Goal: Information Seeking & Learning: Learn about a topic

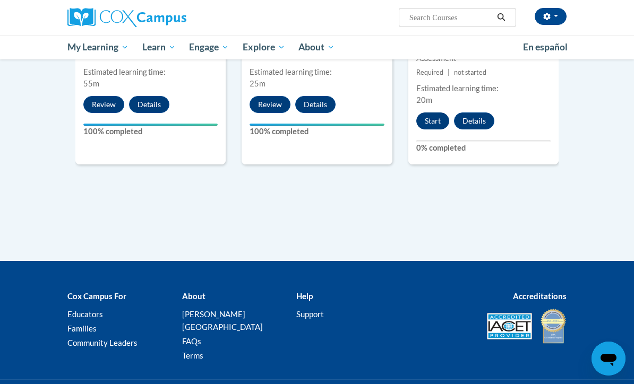
click at [437, 112] on button "Start" at bounding box center [432, 120] width 33 height 17
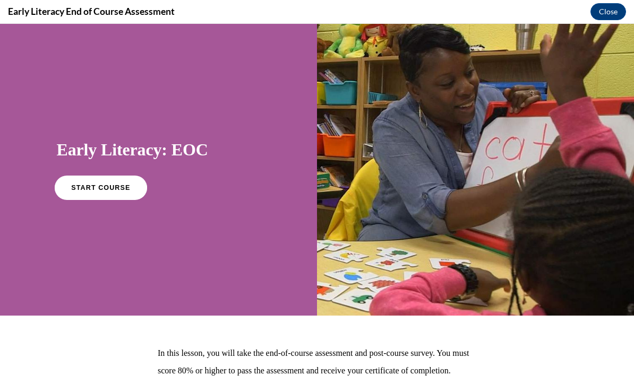
click at [108, 189] on span "START COURSE" at bounding box center [100, 188] width 59 height 8
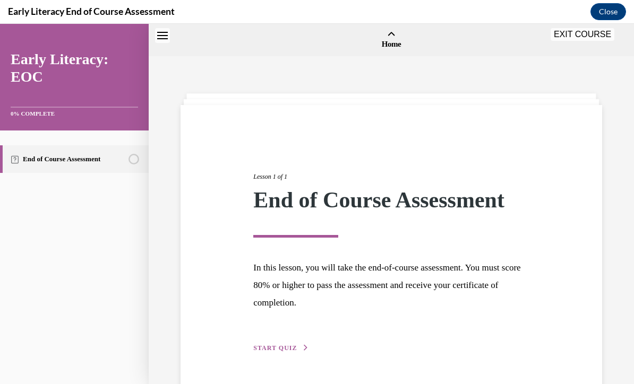
scroll to position [33, 0]
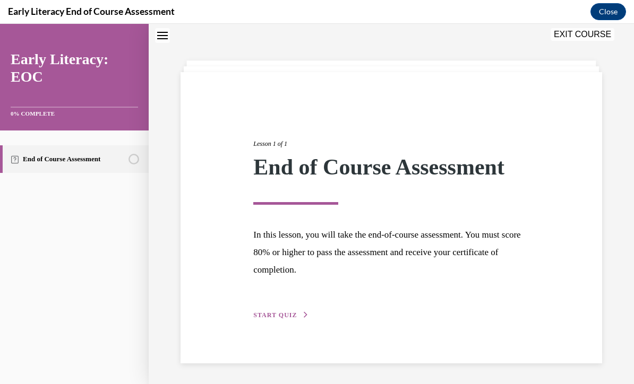
click at [276, 314] on span "START QUIZ" at bounding box center [275, 314] width 44 height 7
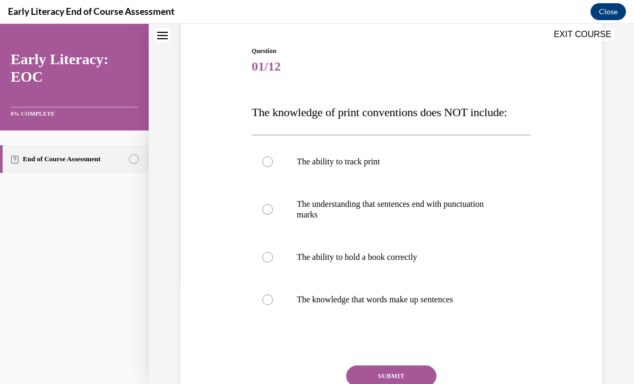
scroll to position [101, 0]
click at [412, 252] on div at bounding box center [391, 257] width 279 height 42
click at [399, 370] on button "SUBMIT" at bounding box center [391, 376] width 90 height 21
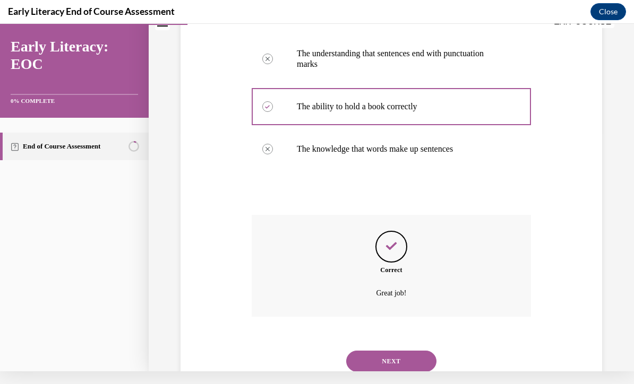
scroll to position [264, 0]
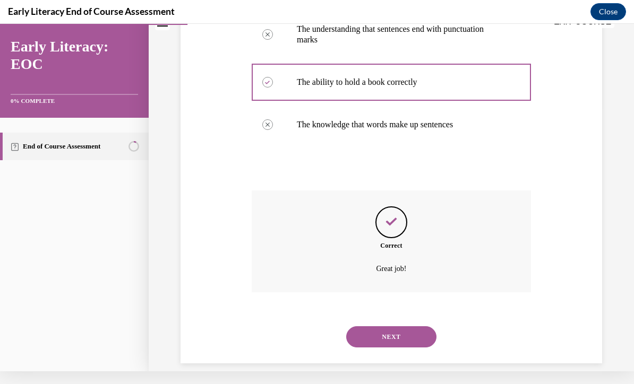
click at [375, 326] on button "NEXT" at bounding box center [391, 336] width 90 height 21
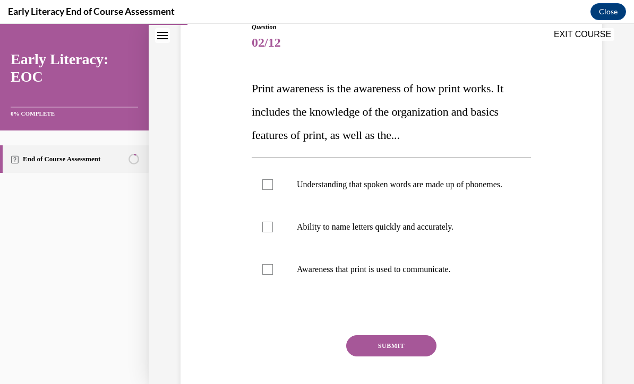
scroll to position [126, 0]
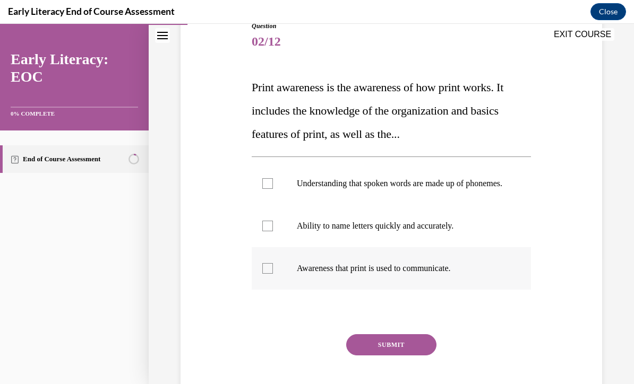
click at [257, 284] on div at bounding box center [391, 268] width 279 height 42
click at [461, 178] on div at bounding box center [391, 183] width 279 height 42
click at [424, 353] on button "SUBMIT" at bounding box center [391, 344] width 90 height 21
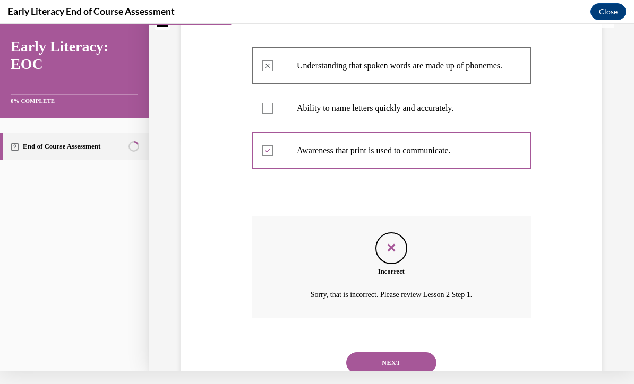
scroll to position [231, 0]
click at [411, 360] on button "NEXT" at bounding box center [391, 362] width 90 height 21
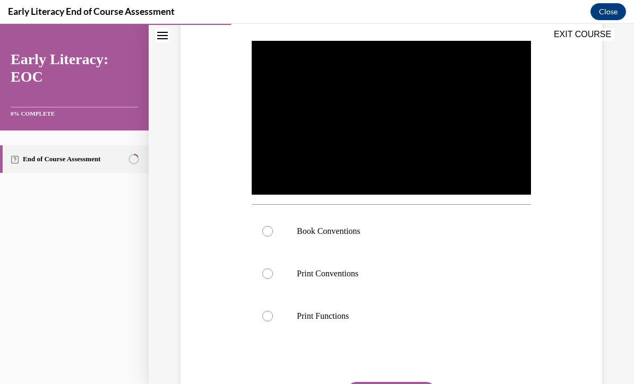
scroll to position [197, 0]
click at [354, 325] on div at bounding box center [391, 316] width 279 height 42
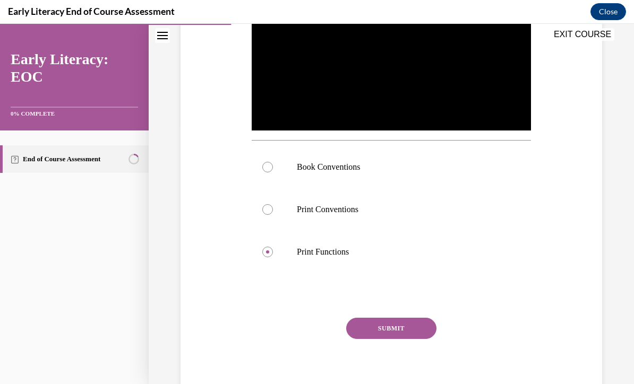
click at [409, 339] on button "SUBMIT" at bounding box center [391, 328] width 90 height 21
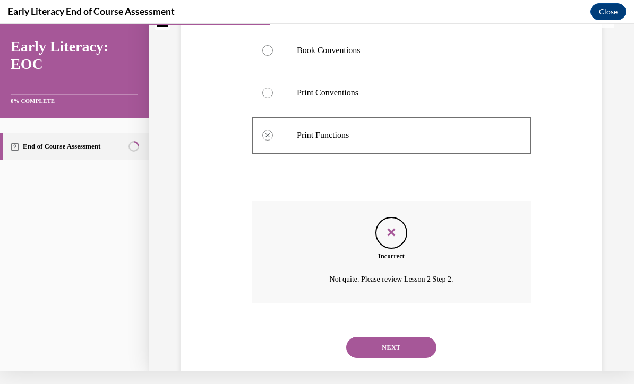
scroll to position [376, 0]
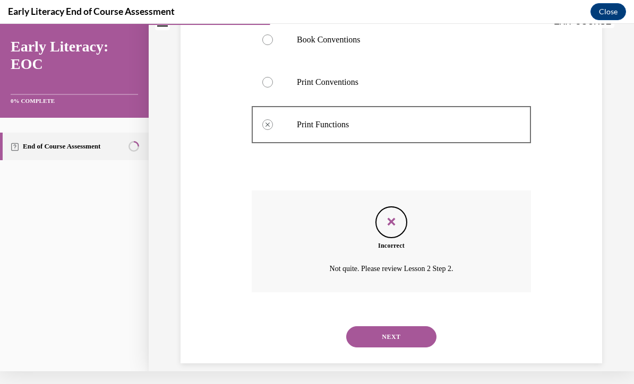
click at [415, 333] on button "NEXT" at bounding box center [391, 336] width 90 height 21
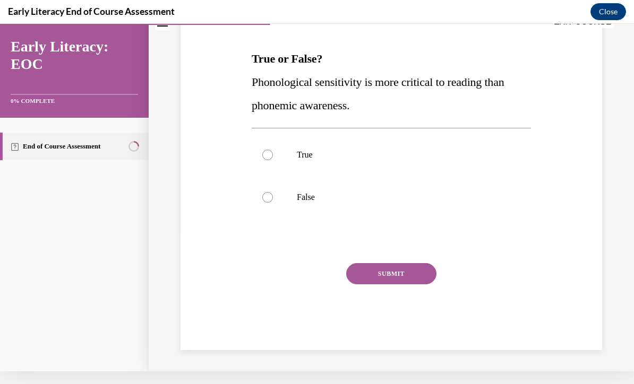
scroll to position [0, 0]
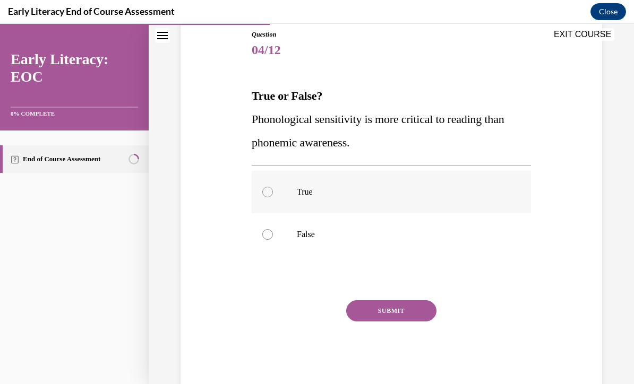
click at [278, 200] on div at bounding box center [391, 192] width 279 height 42
click at [402, 320] on button "SUBMIT" at bounding box center [391, 310] width 90 height 21
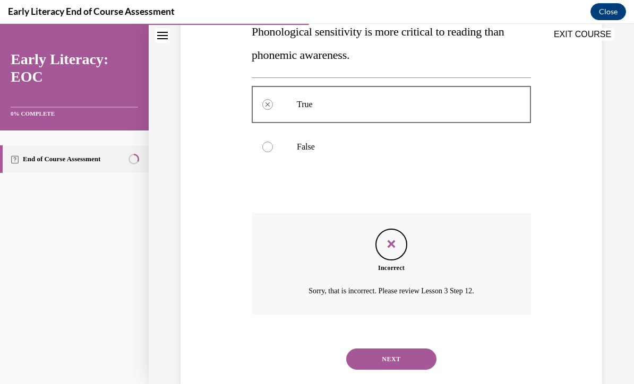
scroll to position [215, 0]
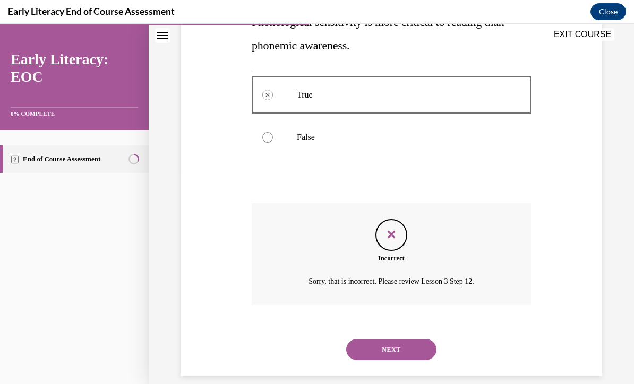
click at [406, 340] on button "NEXT" at bounding box center [391, 349] width 90 height 21
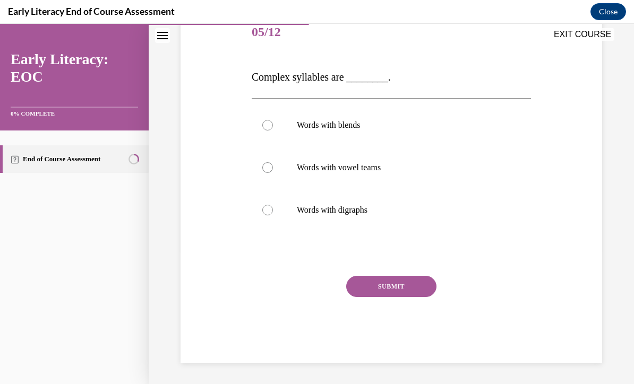
scroll to position [118, 0]
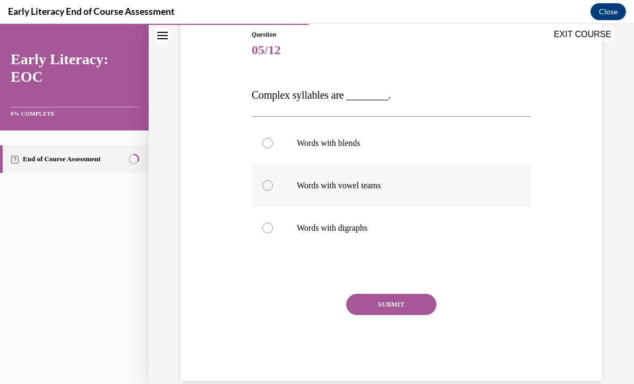
click at [372, 192] on div at bounding box center [391, 185] width 279 height 42
click at [400, 302] on button "SUBMIT" at bounding box center [391, 304] width 90 height 21
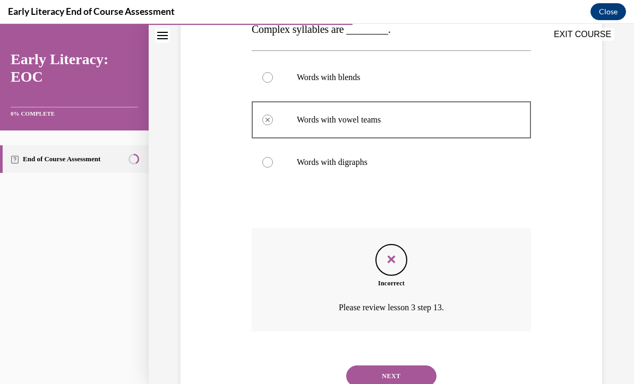
scroll to position [184, 0]
click at [410, 368] on button "NEXT" at bounding box center [391, 376] width 90 height 21
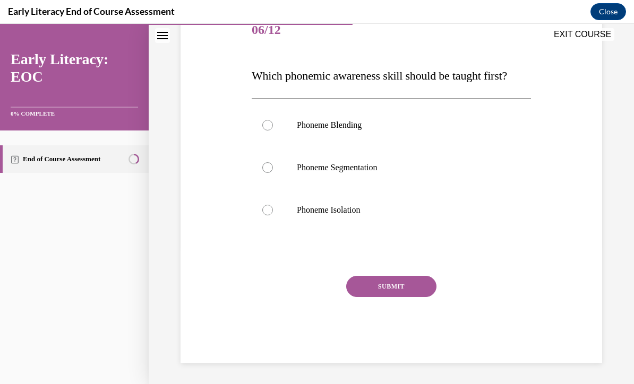
scroll to position [118, 0]
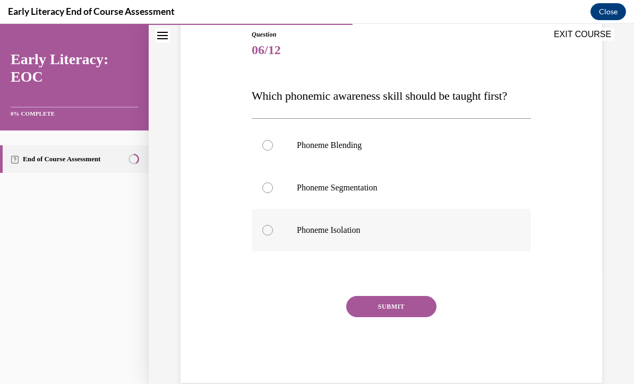
click at [356, 236] on div at bounding box center [391, 230] width 279 height 42
click at [396, 310] on button "SUBMIT" at bounding box center [391, 306] width 90 height 21
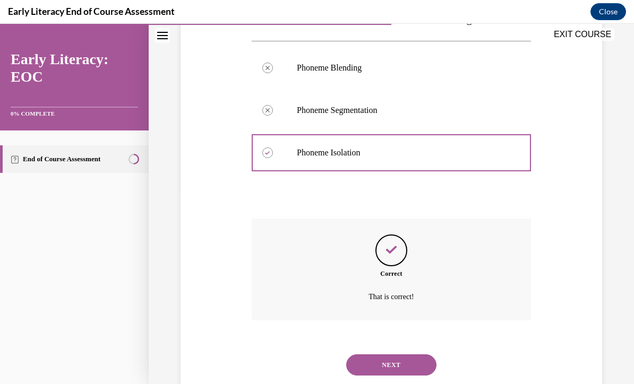
scroll to position [211, 0]
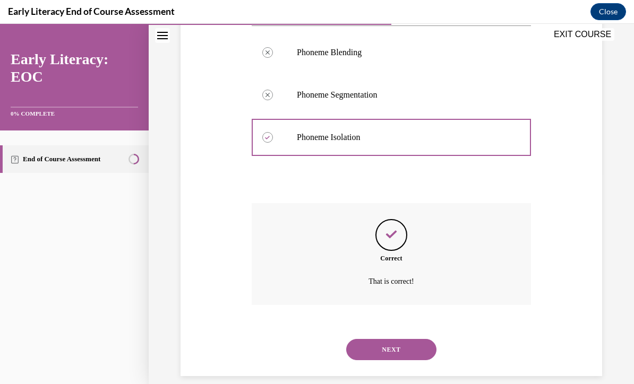
click at [402, 345] on button "NEXT" at bounding box center [391, 349] width 90 height 21
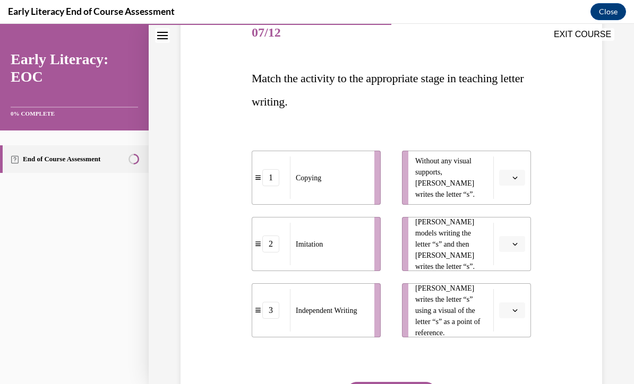
scroll to position [135, 0]
click at [510, 177] on button "button" at bounding box center [512, 178] width 26 height 16
click at [514, 267] on div "3" at bounding box center [510, 265] width 27 height 21
click at [518, 309] on span "button" at bounding box center [514, 310] width 7 height 7
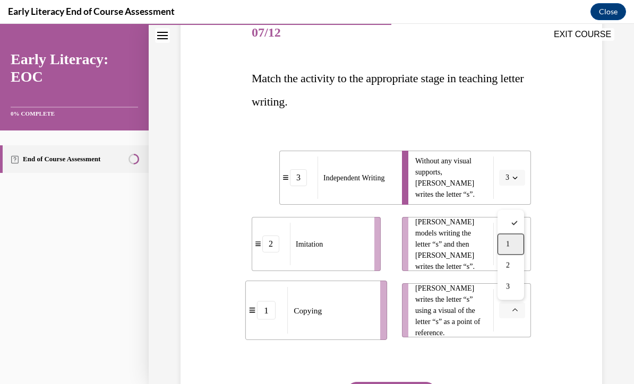
click at [518, 247] on div "1" at bounding box center [510, 244] width 27 height 21
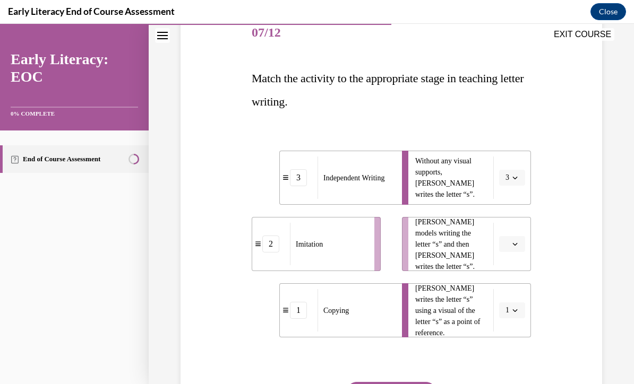
click at [519, 247] on button "button" at bounding box center [512, 244] width 26 height 16
click at [516, 309] on div "2" at bounding box center [510, 310] width 27 height 21
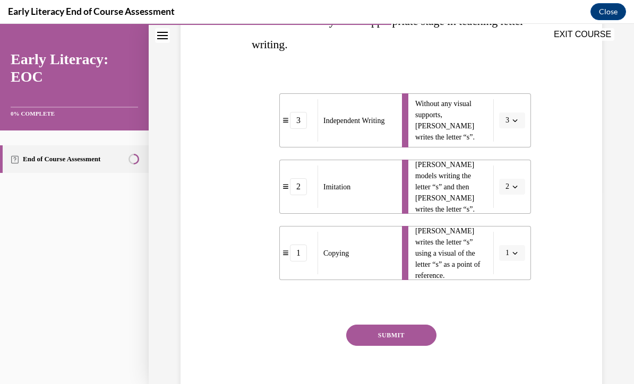
scroll to position [193, 0]
click at [417, 334] on button "SUBMIT" at bounding box center [391, 335] width 90 height 21
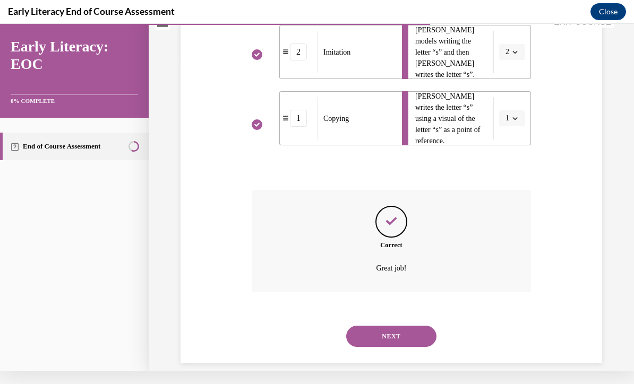
scroll to position [314, 0]
click at [414, 328] on button "NEXT" at bounding box center [391, 336] width 90 height 21
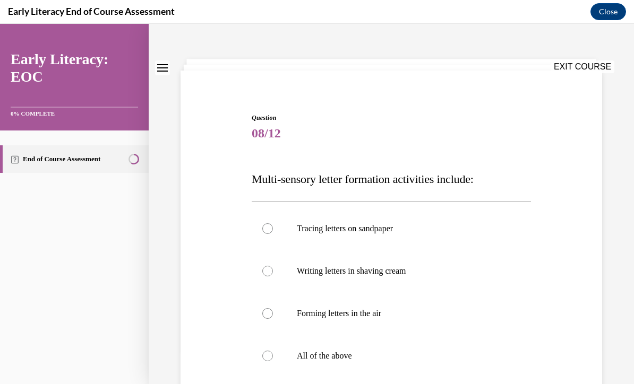
scroll to position [38, 0]
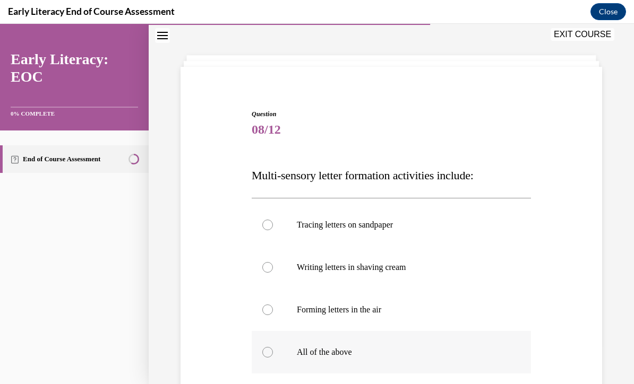
click at [359, 353] on p "All of the above" at bounding box center [400, 352] width 207 height 11
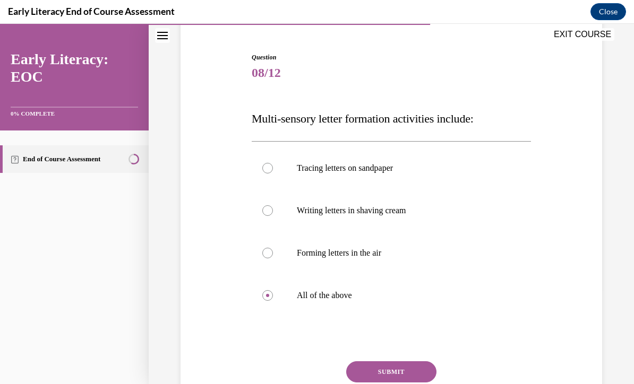
click at [413, 372] on button "SUBMIT" at bounding box center [391, 371] width 90 height 21
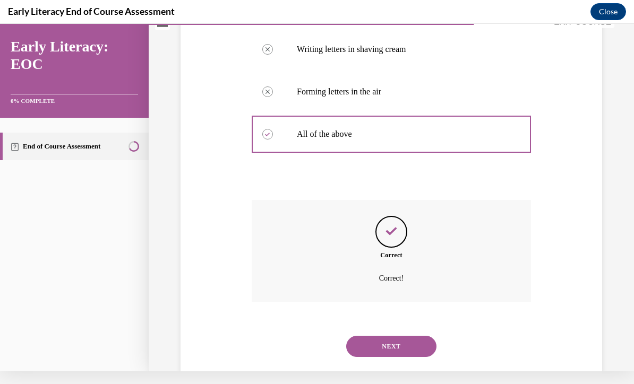
scroll to position [253, 0]
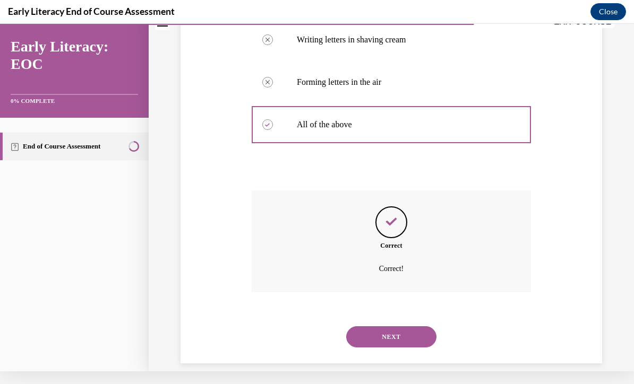
click at [421, 326] on button "NEXT" at bounding box center [391, 336] width 90 height 21
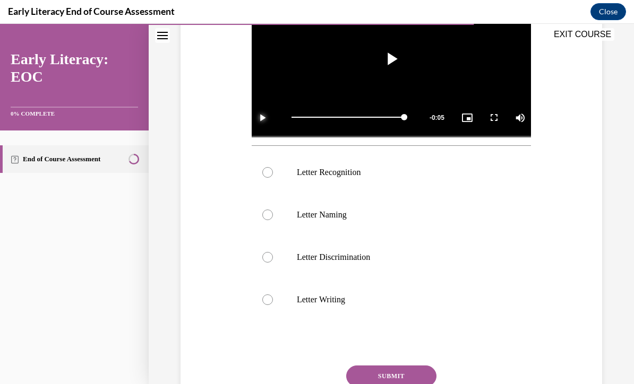
scroll to position [256, 0]
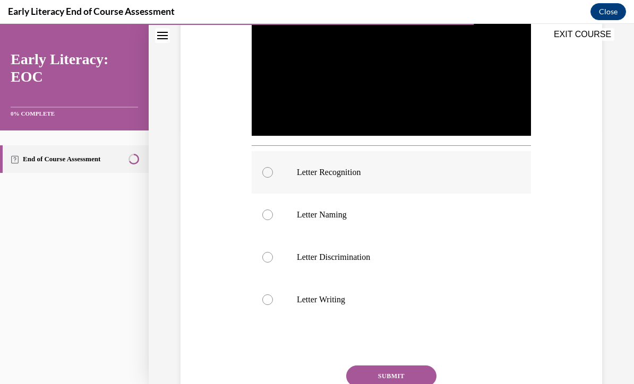
click at [348, 179] on div at bounding box center [391, 172] width 279 height 42
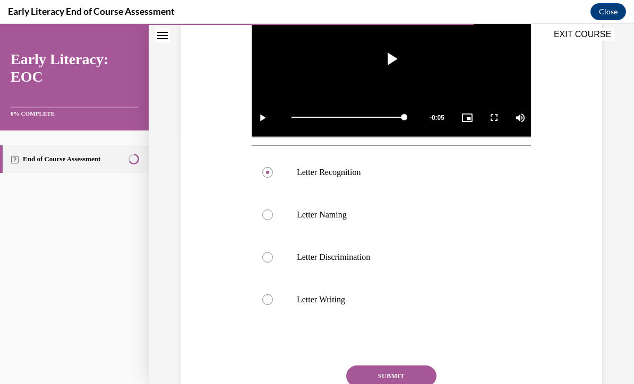
click at [412, 375] on button "SUBMIT" at bounding box center [391, 376] width 90 height 21
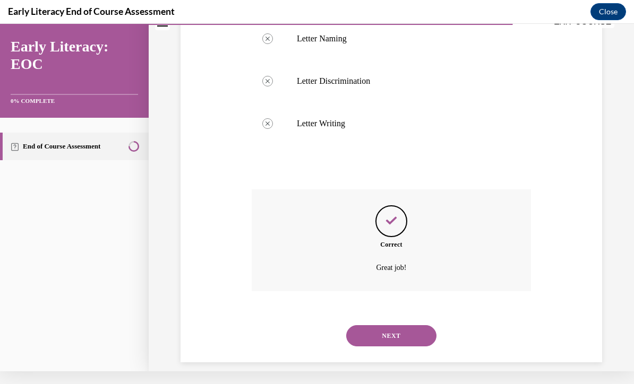
scroll to position [419, 0]
click at [400, 327] on button "NEXT" at bounding box center [391, 336] width 90 height 21
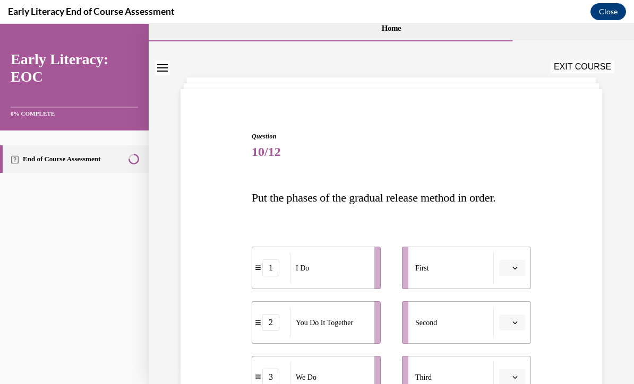
scroll to position [39, 0]
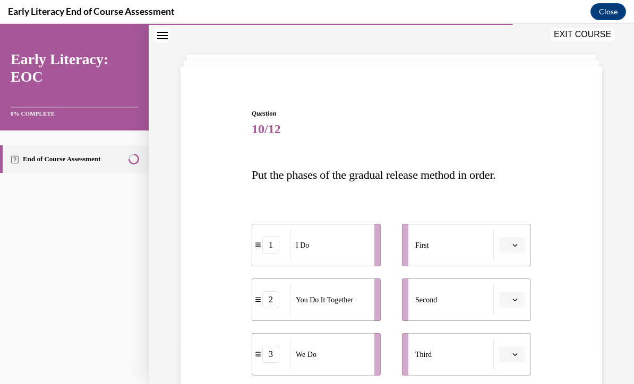
click at [521, 241] on button "button" at bounding box center [512, 245] width 26 height 16
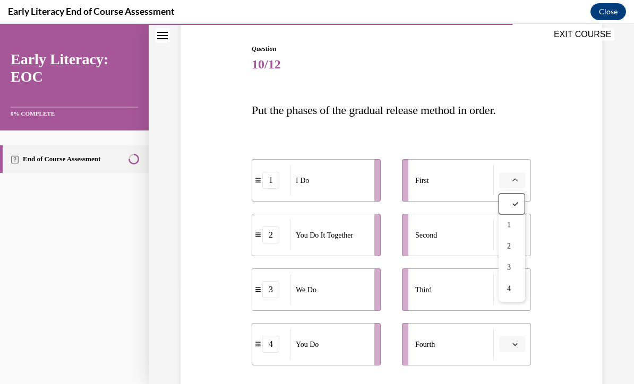
scroll to position [103, 0]
click at [515, 225] on div "1" at bounding box center [511, 225] width 27 height 21
click at [518, 292] on span "button" at bounding box center [514, 289] width 7 height 7
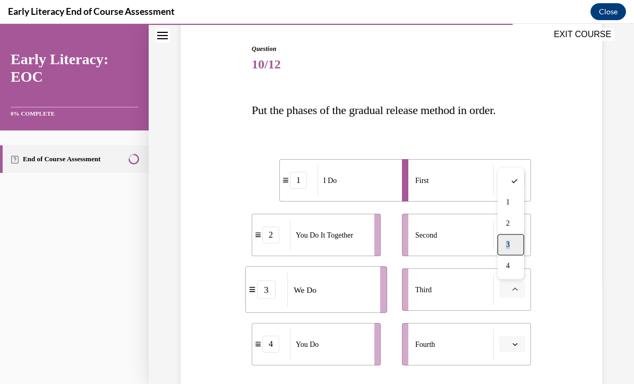
click at [512, 249] on div "3" at bounding box center [510, 245] width 27 height 21
click at [519, 235] on button "button" at bounding box center [512, 235] width 26 height 16
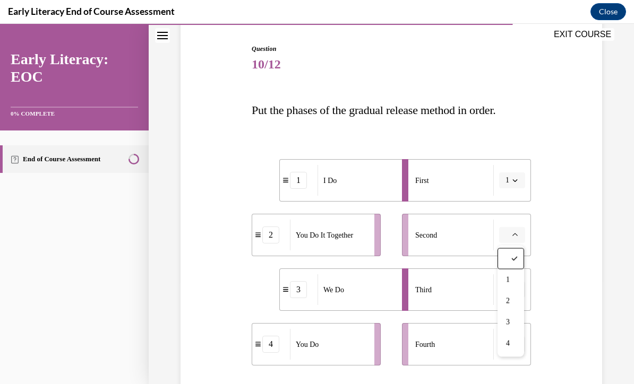
click at [565, 255] on div "Question 10/12 Put the phases of the gradual release method in order. 1 I Do 2 …" at bounding box center [391, 254] width 427 height 485
click at [513, 239] on button "button" at bounding box center [512, 235] width 26 height 16
click at [509, 318] on span "3" at bounding box center [508, 322] width 4 height 8
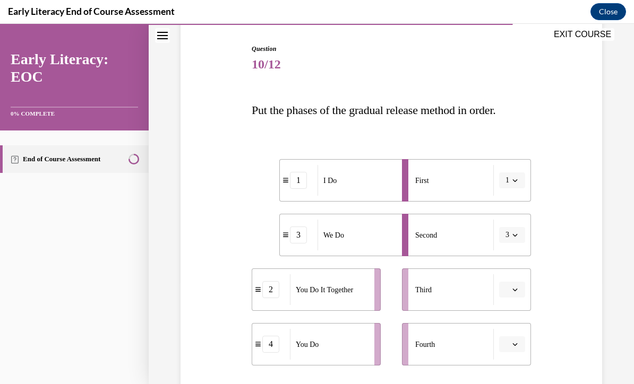
click at [516, 292] on span "button" at bounding box center [514, 289] width 7 height 7
click at [516, 221] on div "2" at bounding box center [510, 223] width 27 height 21
click at [509, 351] on button "button" at bounding box center [512, 344] width 26 height 16
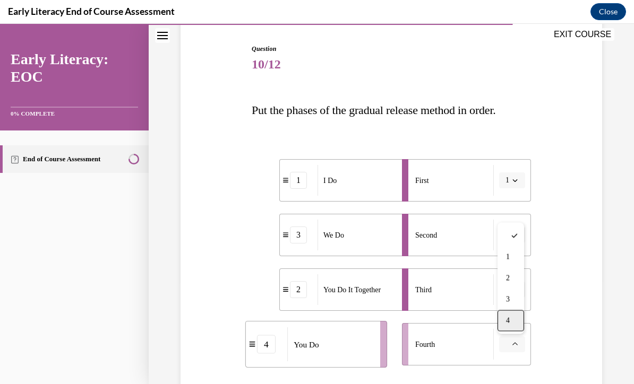
click at [512, 322] on div "4" at bounding box center [510, 320] width 27 height 21
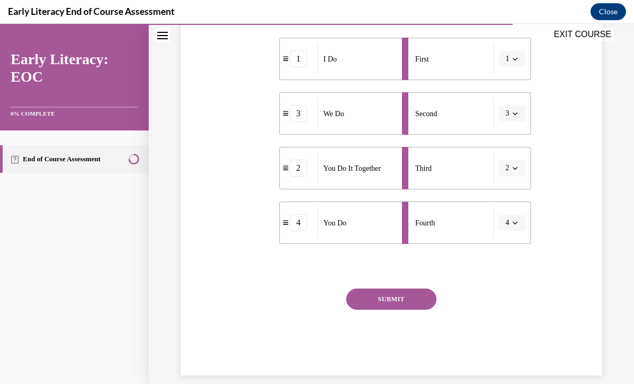
click at [422, 296] on button "SUBMIT" at bounding box center [391, 299] width 90 height 21
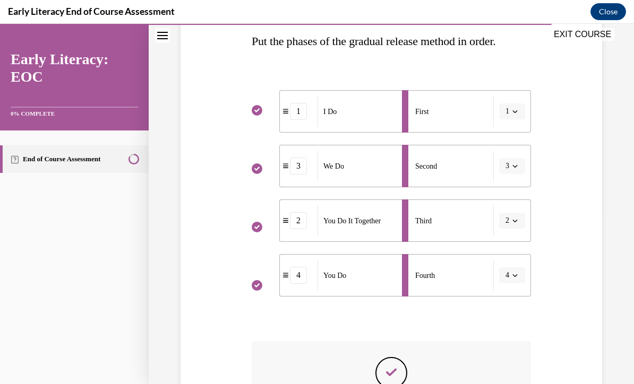
scroll to position [172, 0]
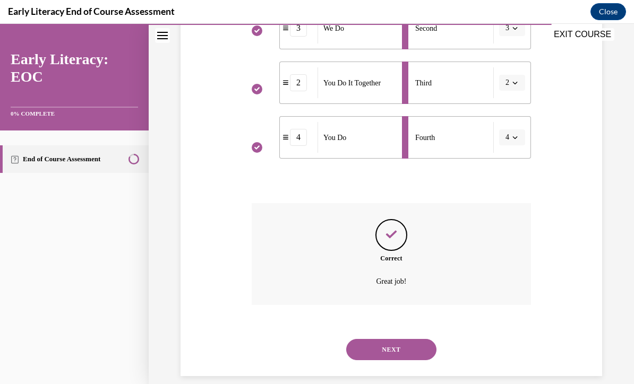
click at [410, 341] on button "NEXT" at bounding box center [391, 349] width 90 height 21
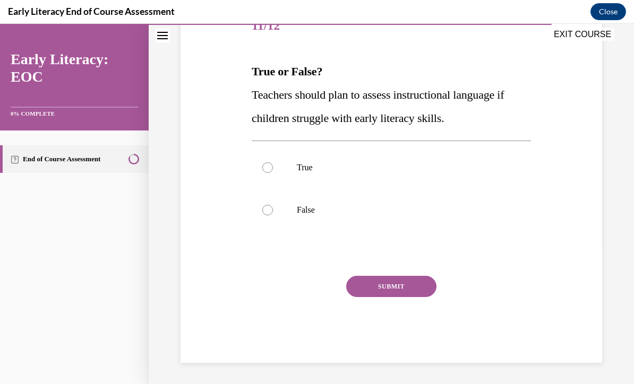
scroll to position [118, 0]
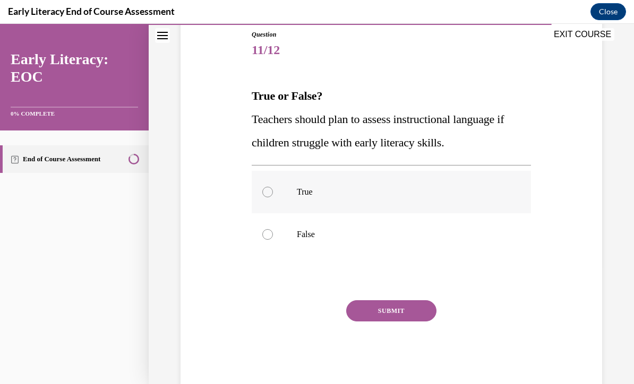
click at [267, 200] on div at bounding box center [391, 192] width 279 height 42
click at [420, 315] on button "SUBMIT" at bounding box center [391, 310] width 90 height 21
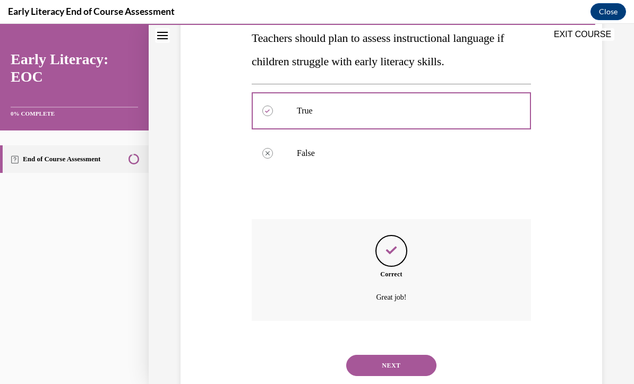
scroll to position [215, 0]
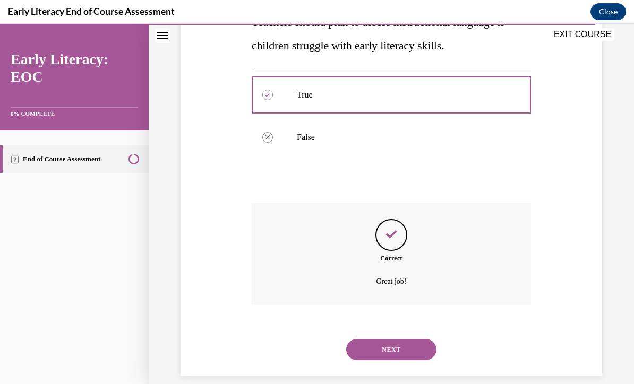
click at [401, 340] on button "NEXT" at bounding box center [391, 349] width 90 height 21
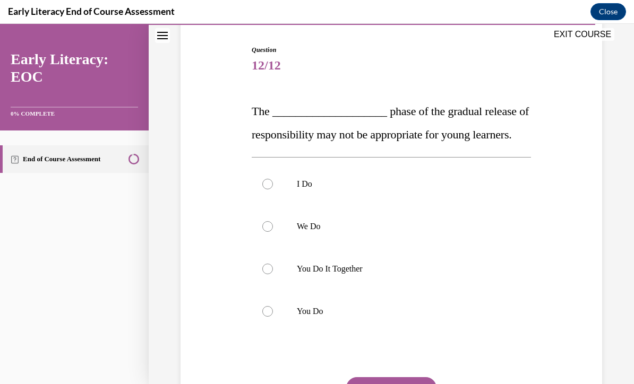
scroll to position [102, 0]
click at [273, 333] on div at bounding box center [391, 311] width 279 height 42
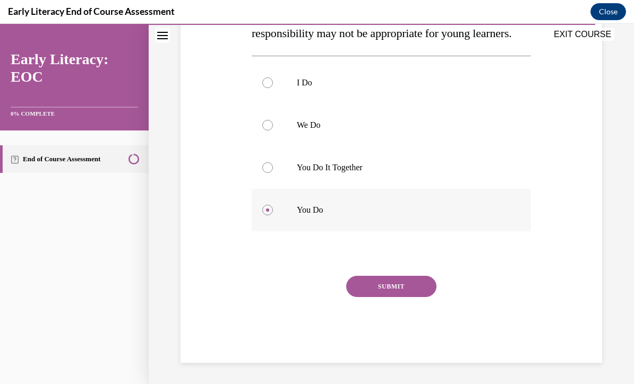
scroll to position [214, 0]
click at [412, 297] on button "SUBMIT" at bounding box center [391, 286] width 90 height 21
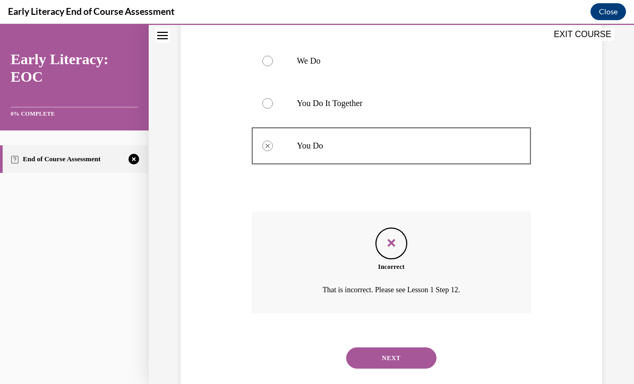
scroll to position [300, 0]
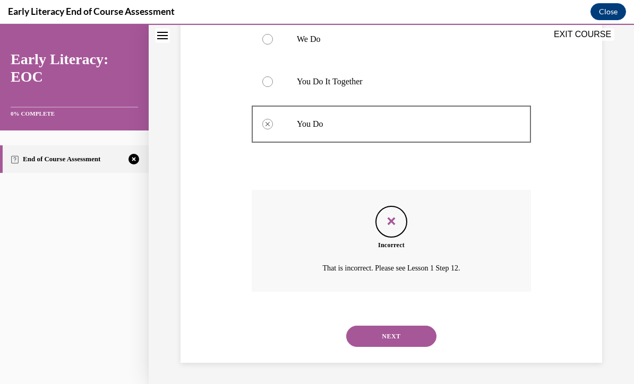
click at [405, 342] on button "NEXT" at bounding box center [391, 336] width 90 height 21
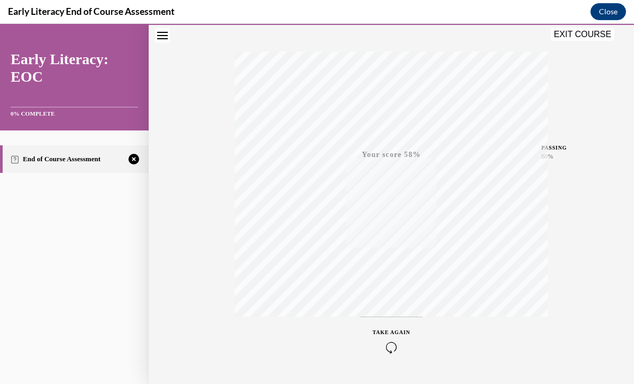
scroll to position [184, 0]
click at [396, 317] on icon "button" at bounding box center [392, 320] width 38 height 12
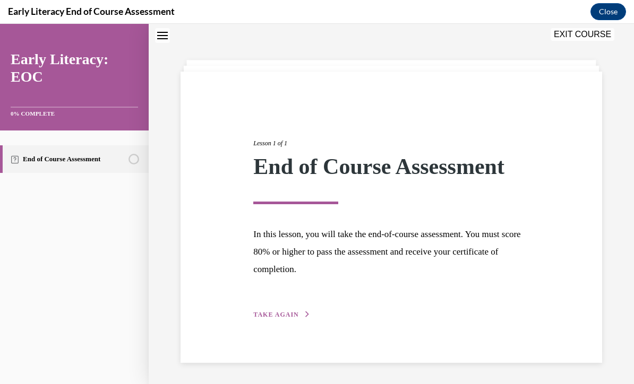
scroll to position [33, 0]
click at [296, 318] on span "TAKE AGAIN" at bounding box center [275, 314] width 45 height 7
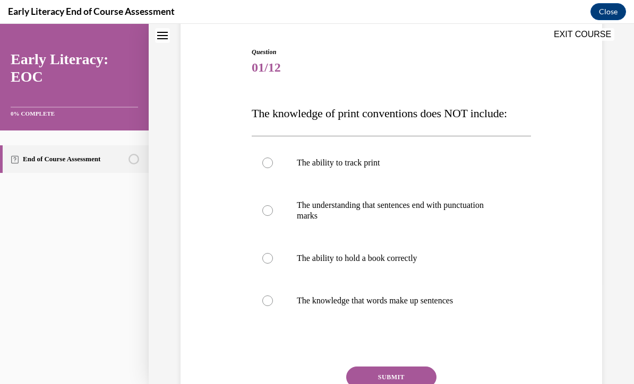
scroll to position [100, 0]
click at [399, 264] on div at bounding box center [391, 258] width 279 height 42
click at [414, 368] on button "SUBMIT" at bounding box center [391, 377] width 90 height 21
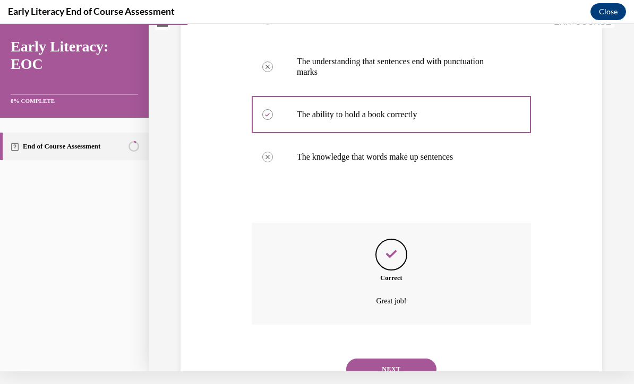
scroll to position [264, 0]
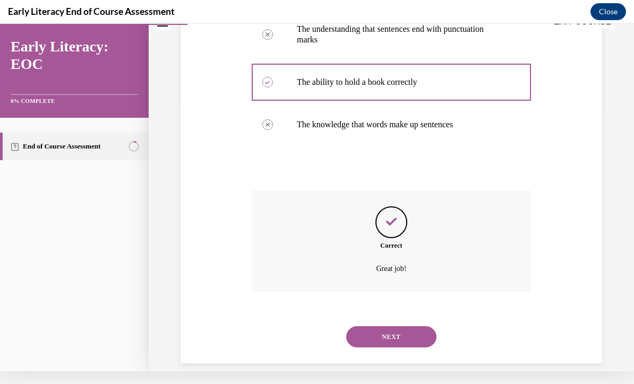
click at [423, 327] on button "NEXT" at bounding box center [391, 336] width 90 height 21
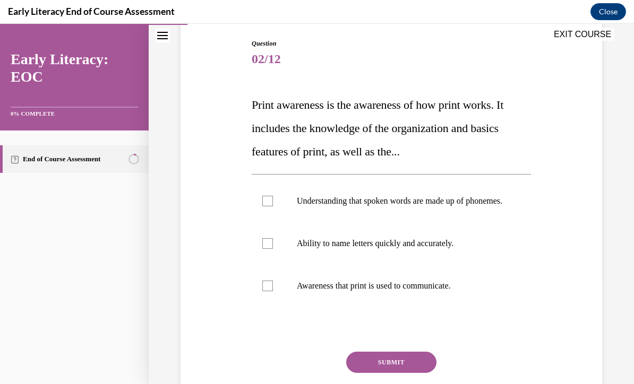
scroll to position [109, 0]
click at [442, 260] on div at bounding box center [391, 243] width 279 height 42
click at [455, 204] on p "Understanding that spoken words are made up of phonemes." at bounding box center [400, 201] width 207 height 11
click at [431, 370] on button "SUBMIT" at bounding box center [391, 362] width 90 height 21
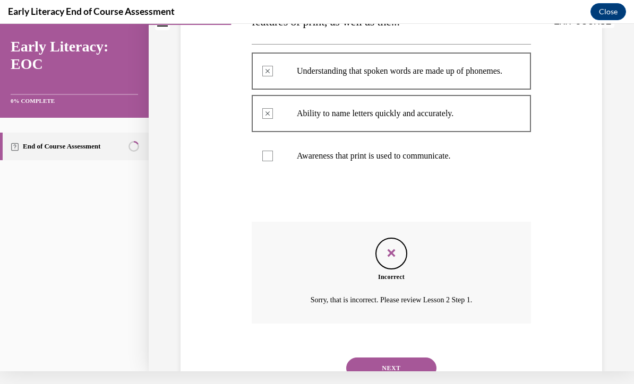
scroll to position [268, 0]
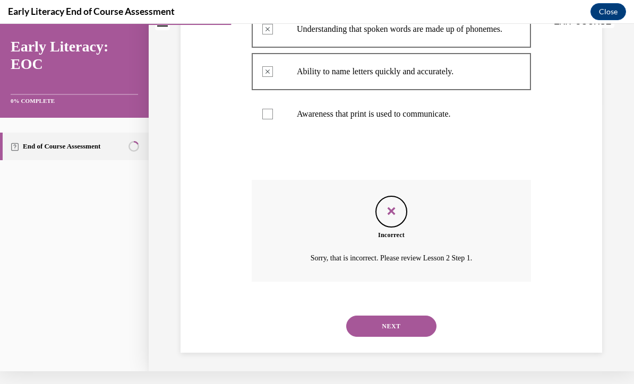
click at [417, 329] on button "NEXT" at bounding box center [391, 326] width 90 height 21
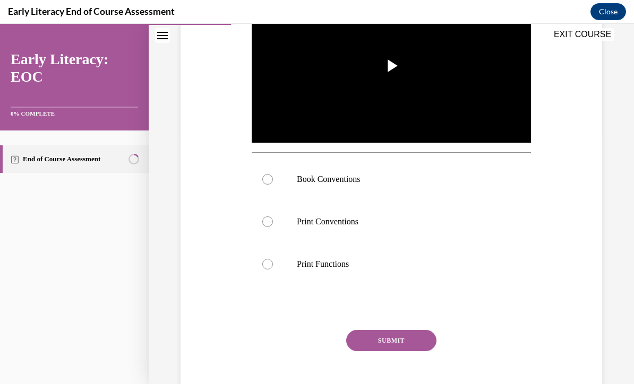
scroll to position [249, 0]
click at [352, 185] on div at bounding box center [391, 179] width 279 height 42
click at [430, 341] on button "SUBMIT" at bounding box center [391, 340] width 90 height 21
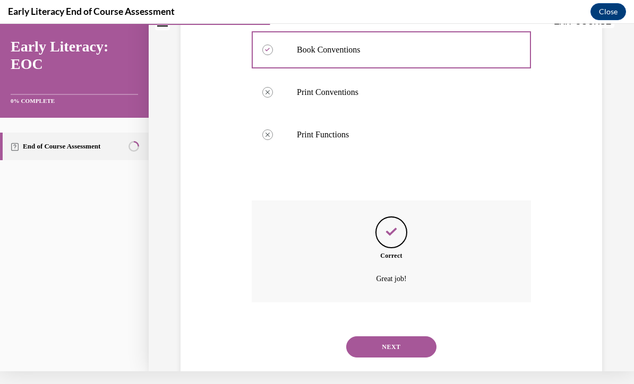
scroll to position [376, 0]
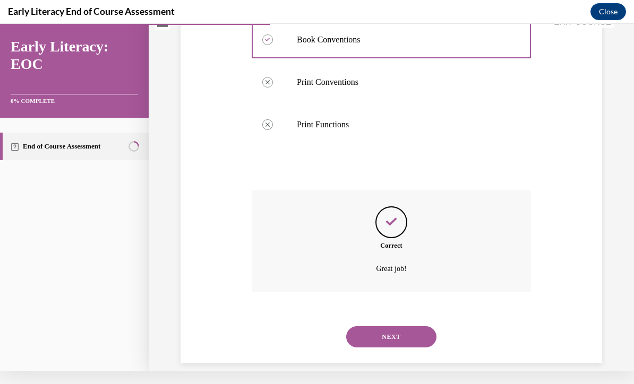
click at [426, 327] on button "NEXT" at bounding box center [391, 336] width 90 height 21
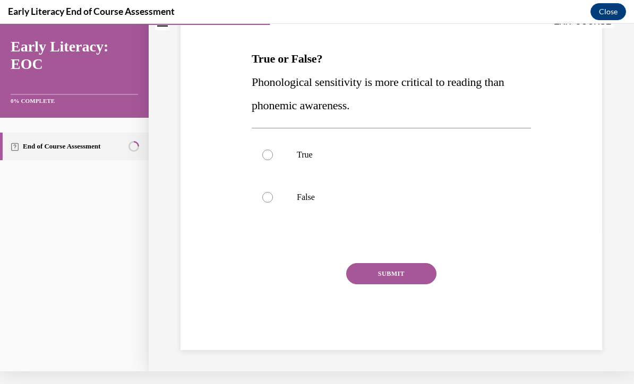
scroll to position [0, 0]
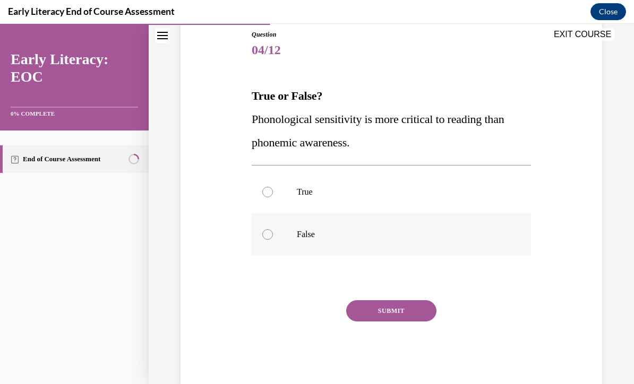
click at [314, 235] on p "False" at bounding box center [400, 234] width 207 height 11
click at [429, 313] on button "SUBMIT" at bounding box center [391, 310] width 90 height 21
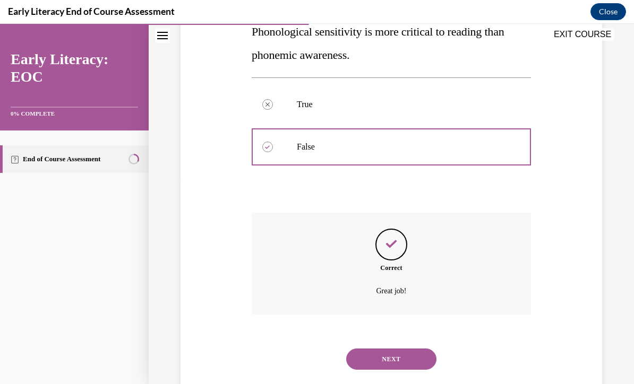
scroll to position [215, 0]
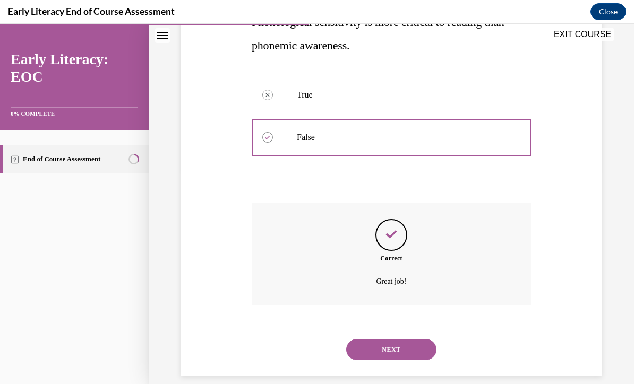
click at [425, 341] on button "NEXT" at bounding box center [391, 349] width 90 height 21
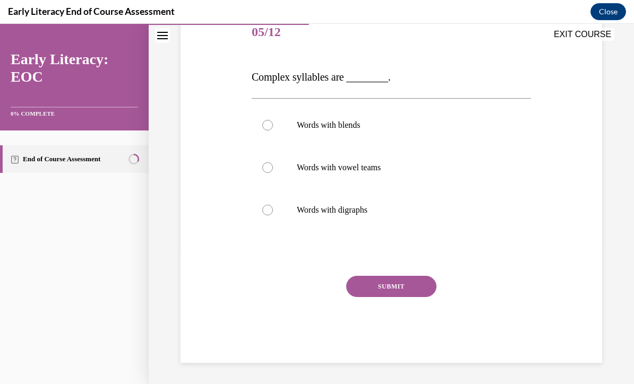
scroll to position [118, 0]
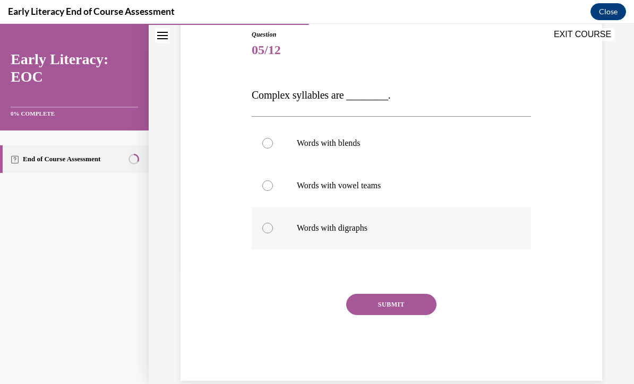
click at [368, 235] on div at bounding box center [391, 228] width 279 height 42
click at [397, 302] on button "SUBMIT" at bounding box center [391, 304] width 90 height 21
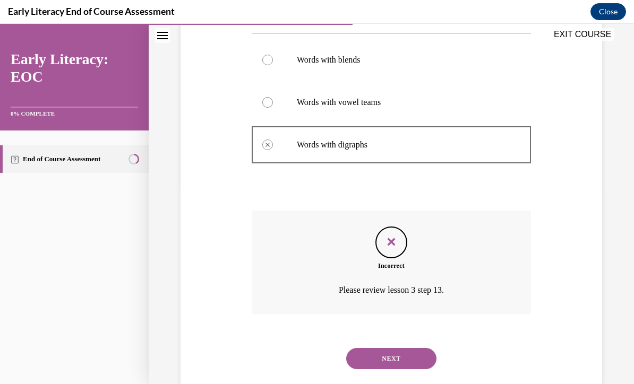
scroll to position [211, 0]
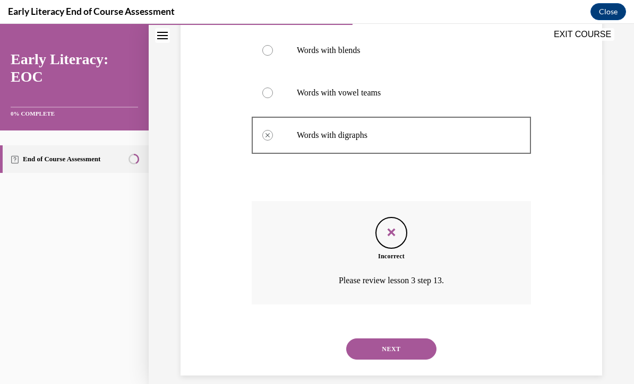
click at [397, 344] on button "NEXT" at bounding box center [391, 349] width 90 height 21
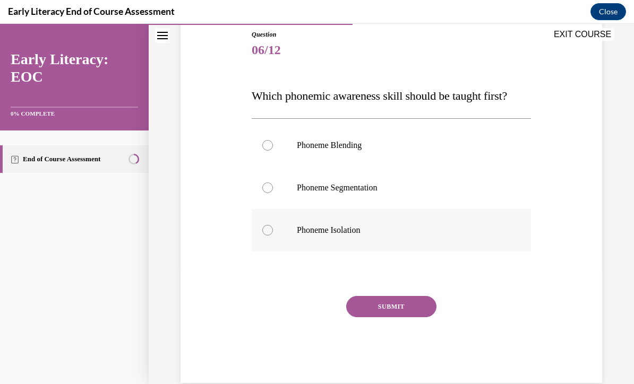
click at [361, 231] on p "Phoneme Isolation" at bounding box center [400, 230] width 207 height 11
click at [397, 308] on button "SUBMIT" at bounding box center [391, 306] width 90 height 21
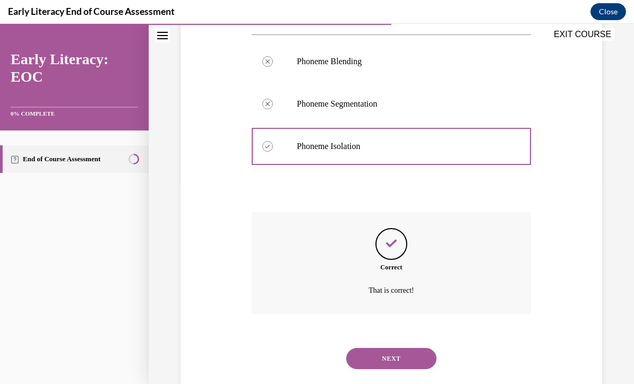
scroll to position [211, 0]
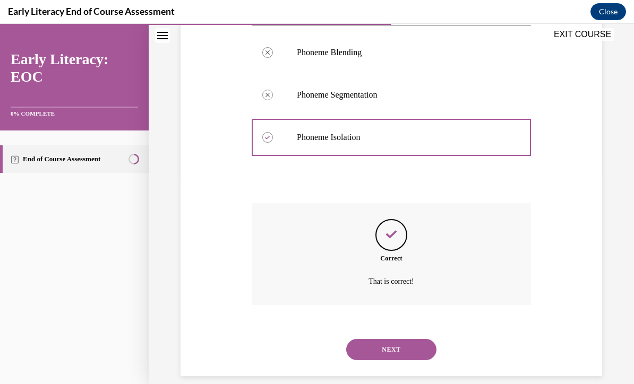
click at [404, 344] on button "NEXT" at bounding box center [391, 349] width 90 height 21
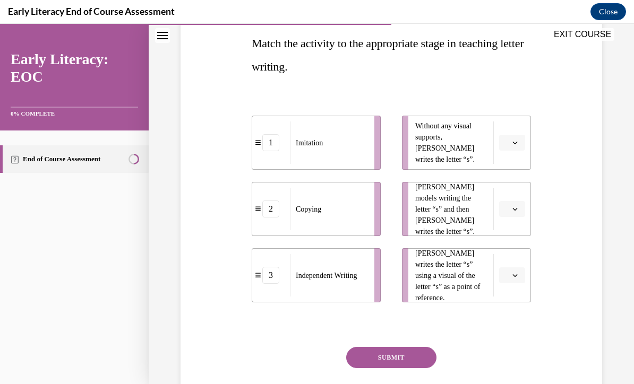
scroll to position [170, 0]
click at [514, 144] on icon "button" at bounding box center [514, 142] width 5 height 5
click at [512, 236] on div "3" at bounding box center [510, 230] width 27 height 21
click at [515, 211] on icon "button" at bounding box center [514, 208] width 5 height 5
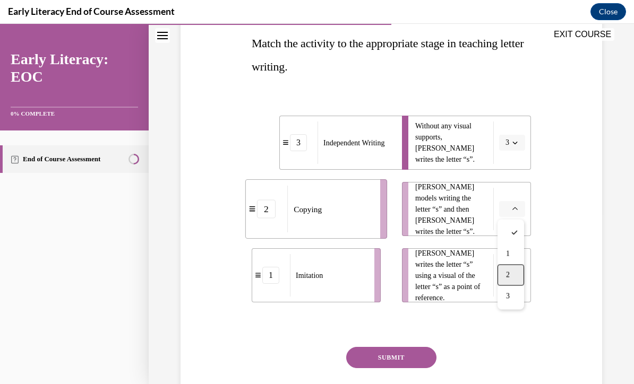
click at [519, 276] on div "2" at bounding box center [510, 275] width 27 height 21
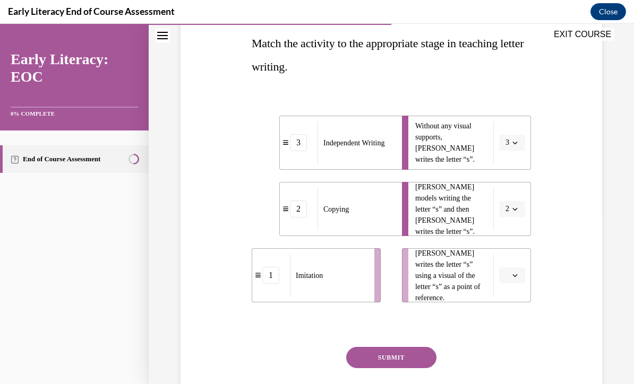
click at [517, 282] on button "button" at bounding box center [512, 275] width 26 height 16
click at [519, 322] on div "1" at bounding box center [510, 320] width 27 height 21
click at [419, 361] on button "SUBMIT" at bounding box center [391, 357] width 90 height 21
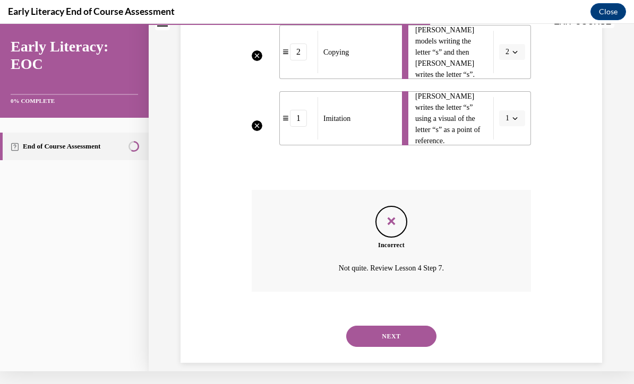
scroll to position [314, 0]
click at [416, 328] on button "NEXT" at bounding box center [391, 336] width 90 height 21
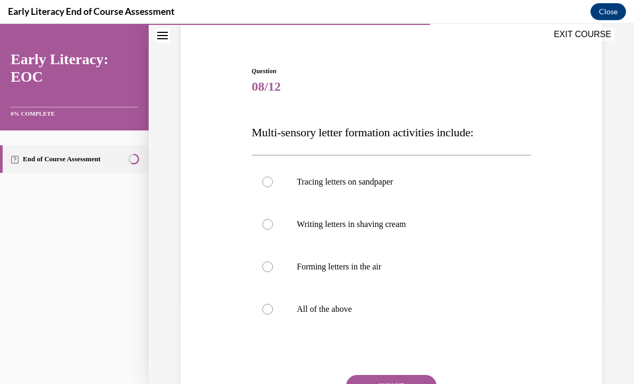
scroll to position [81, 0]
click at [341, 315] on div at bounding box center [391, 309] width 279 height 42
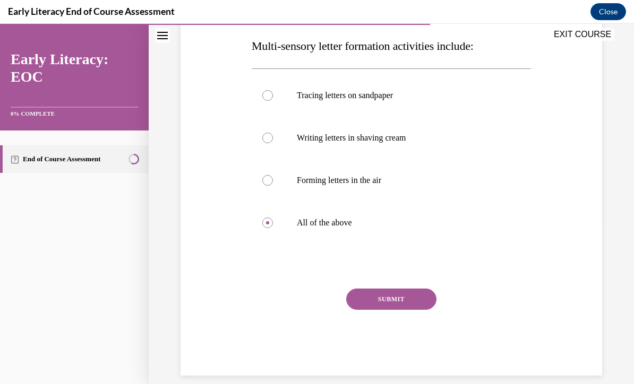
click at [415, 304] on button "SUBMIT" at bounding box center [391, 299] width 90 height 21
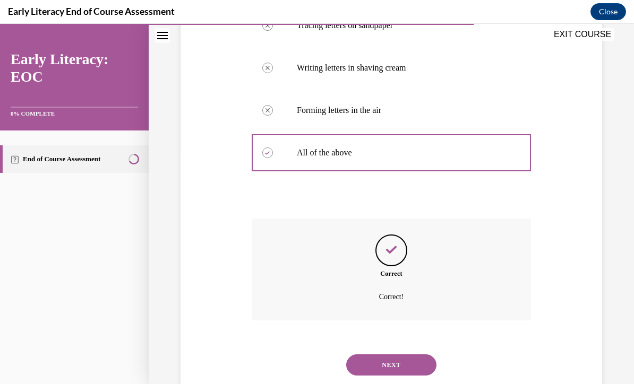
scroll to position [253, 0]
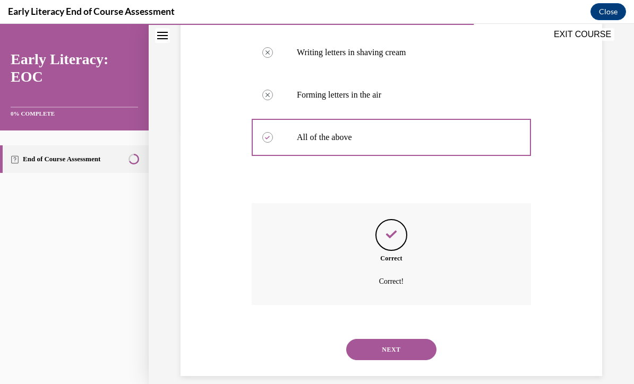
click at [403, 339] on button "NEXT" at bounding box center [391, 349] width 90 height 21
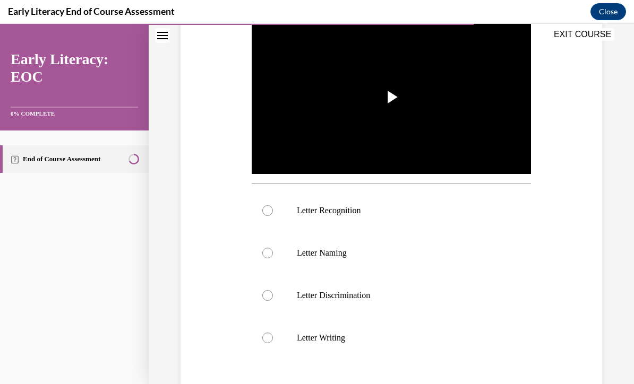
scroll to position [218, 0]
click at [359, 211] on p "Letter Recognition" at bounding box center [400, 210] width 207 height 11
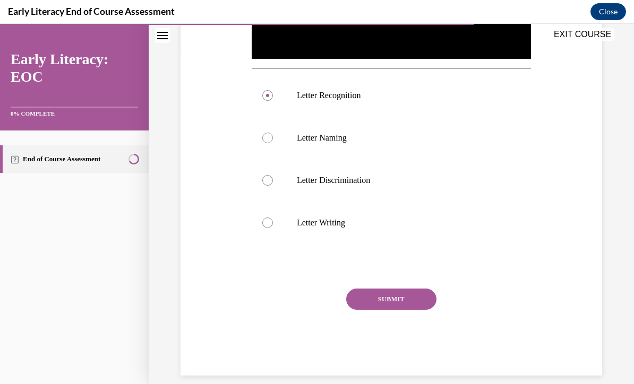
click at [418, 301] on button "SUBMIT" at bounding box center [391, 299] width 90 height 21
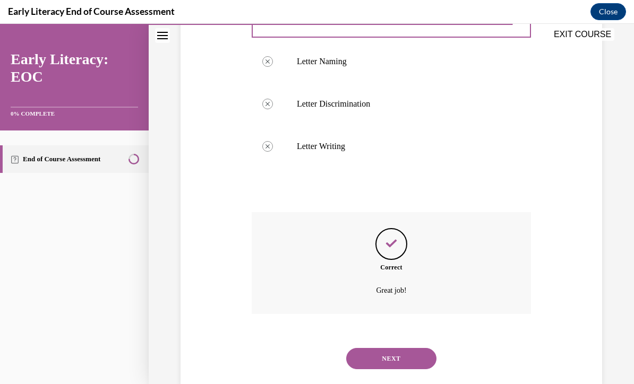
scroll to position [418, 0]
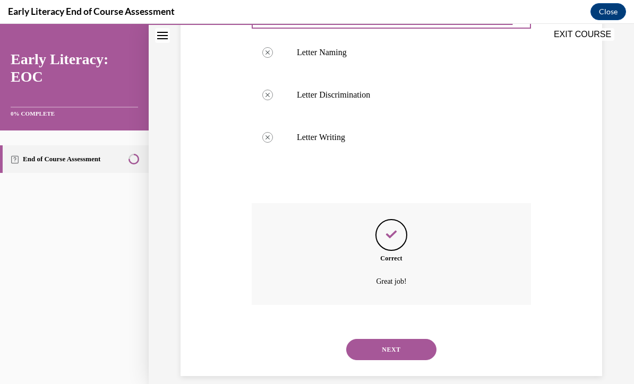
click at [418, 341] on button "NEXT" at bounding box center [391, 349] width 90 height 21
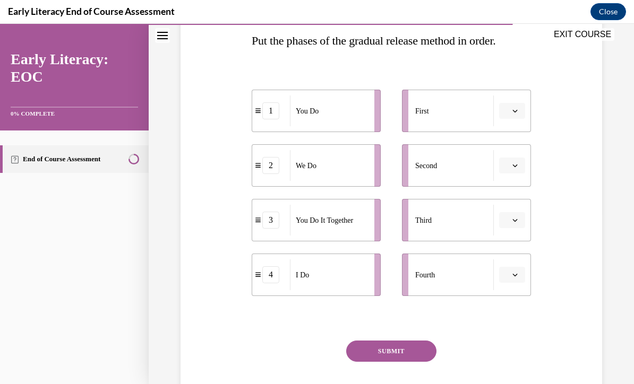
scroll to position [173, 0]
click at [518, 109] on span "button" at bounding box center [514, 110] width 7 height 7
click at [516, 226] on div "4" at bounding box center [510, 219] width 27 height 21
click at [517, 282] on button "button" at bounding box center [512, 275] width 26 height 16
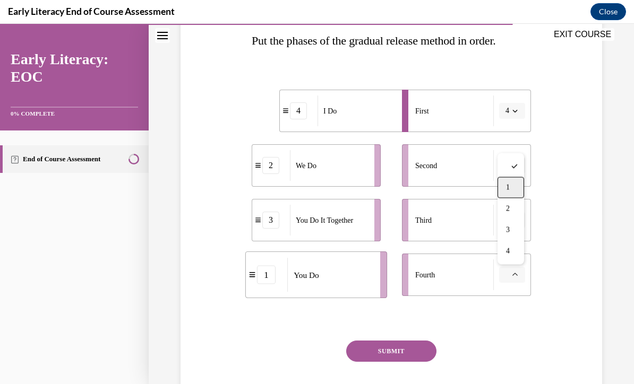
click at [517, 188] on div "1" at bounding box center [510, 187] width 27 height 21
click at [512, 107] on span "button" at bounding box center [514, 110] width 7 height 7
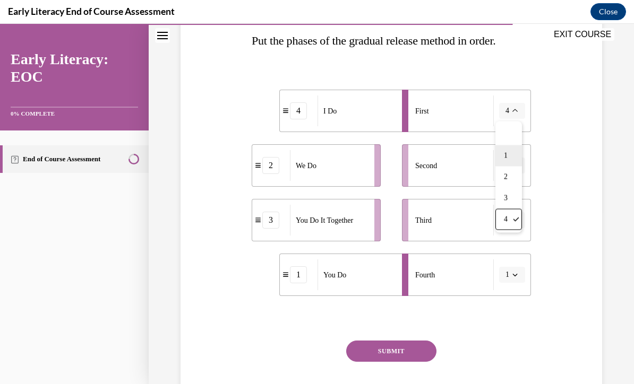
click at [507, 154] on span "1" at bounding box center [506, 156] width 4 height 8
click at [499, 285] on li "Fourth" at bounding box center [466, 275] width 129 height 42
click at [518, 270] on button "button" at bounding box center [512, 275] width 26 height 16
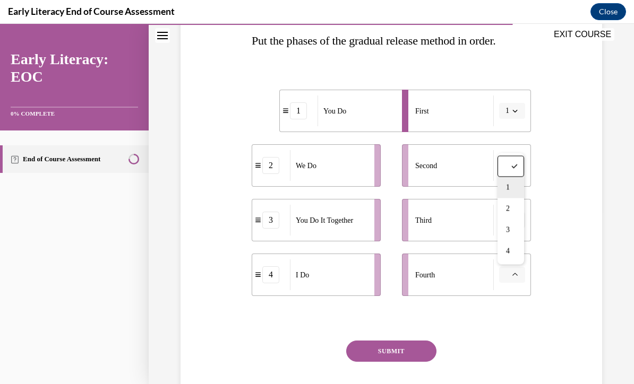
click at [513, 189] on div "1" at bounding box center [510, 187] width 27 height 21
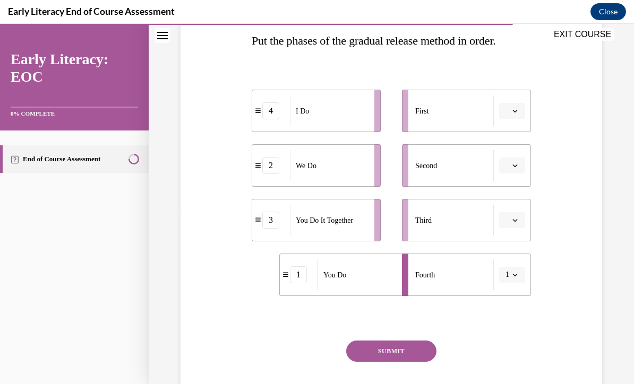
click at [514, 111] on icon "button" at bounding box center [515, 111] width 5 height 3
click at [513, 158] on div "1" at bounding box center [510, 155] width 27 height 21
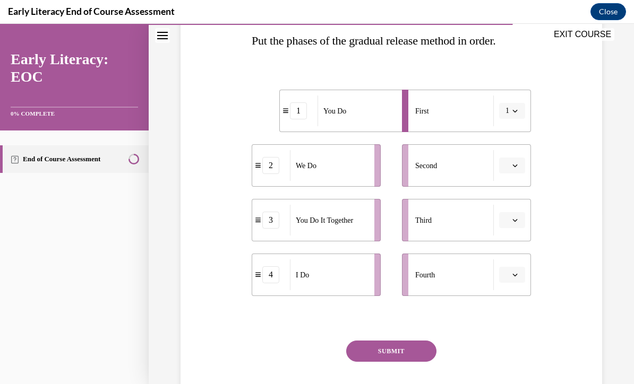
click at [521, 281] on button "button" at bounding box center [512, 275] width 26 height 16
click at [278, 276] on div "4" at bounding box center [270, 274] width 17 height 17
click at [524, 106] on button "1" at bounding box center [512, 111] width 26 height 16
click at [513, 276] on icon "button" at bounding box center [514, 274] width 5 height 5
click at [525, 328] on div "Question 10/12 Put the phases of the gradual release method in order. 1 You Do …" at bounding box center [391, 201] width 279 height 453
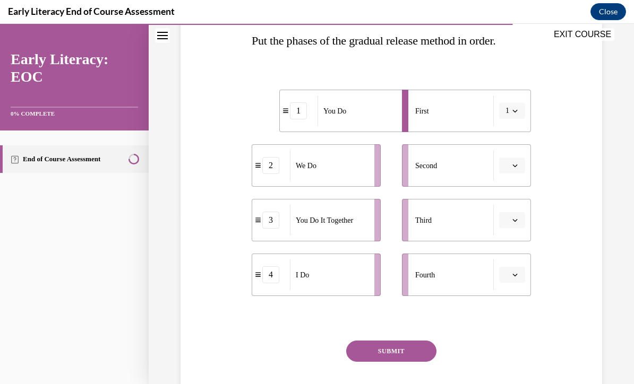
click at [518, 278] on button "button" at bounding box center [512, 275] width 26 height 16
click at [513, 191] on div "1" at bounding box center [510, 187] width 27 height 21
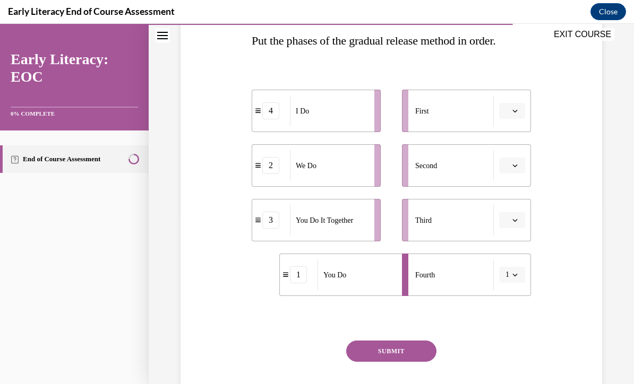
click at [513, 116] on button "button" at bounding box center [512, 111] width 26 height 16
click at [512, 225] on div "4" at bounding box center [510, 219] width 27 height 21
click at [511, 169] on span "button" at bounding box center [514, 165] width 7 height 7
click at [516, 232] on div "2" at bounding box center [510, 231] width 27 height 21
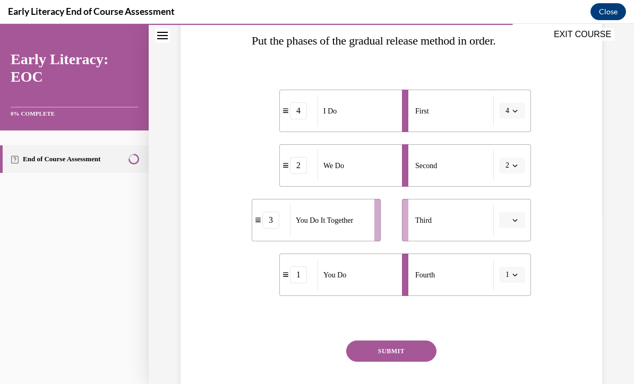
click at [522, 221] on button "button" at bounding box center [512, 220] width 26 height 16
click at [516, 309] on div "3" at bounding box center [510, 307] width 27 height 21
click at [424, 348] on button "SUBMIT" at bounding box center [391, 351] width 90 height 21
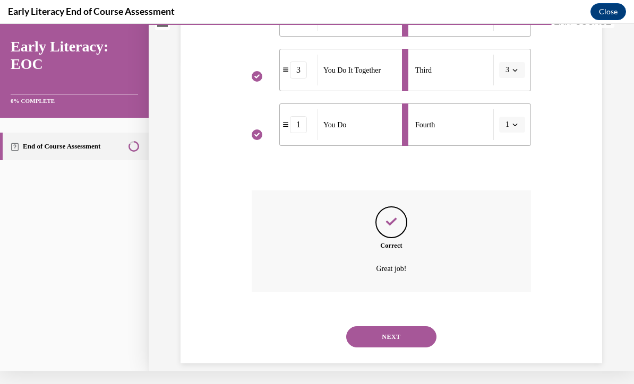
scroll to position [310, 0]
click at [421, 326] on button "NEXT" at bounding box center [391, 336] width 90 height 21
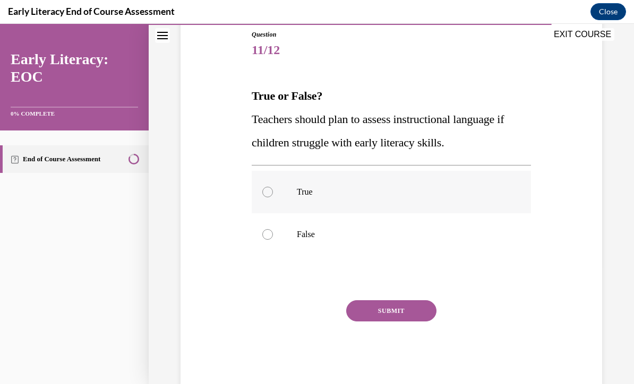
click at [271, 195] on div at bounding box center [267, 192] width 11 height 11
click at [412, 313] on button "SUBMIT" at bounding box center [391, 310] width 90 height 21
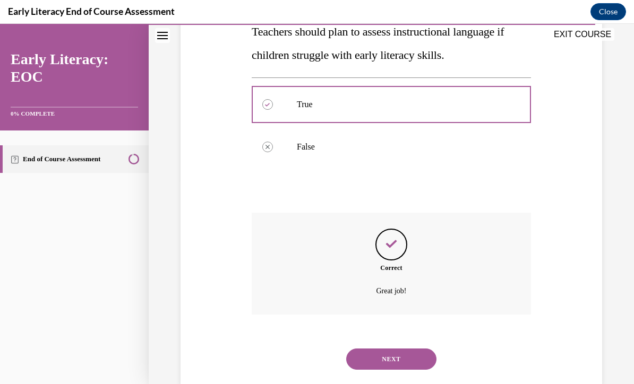
scroll to position [215, 0]
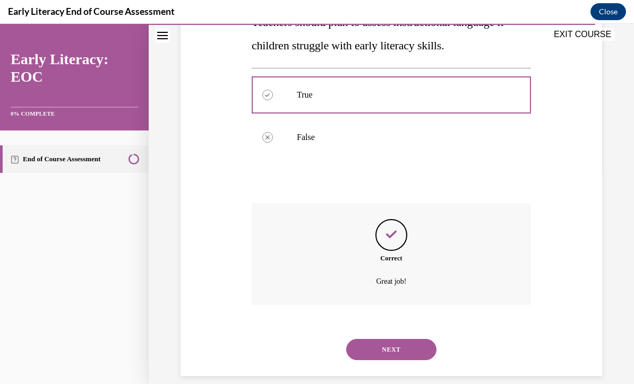
click at [427, 339] on button "NEXT" at bounding box center [391, 349] width 90 height 21
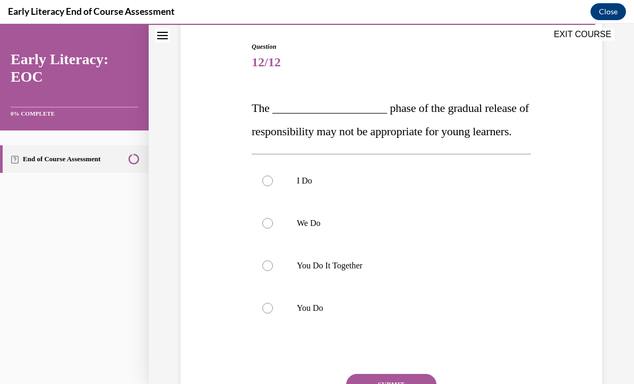
scroll to position [106, 0]
click at [327, 186] on p "I Do" at bounding box center [400, 181] width 207 height 11
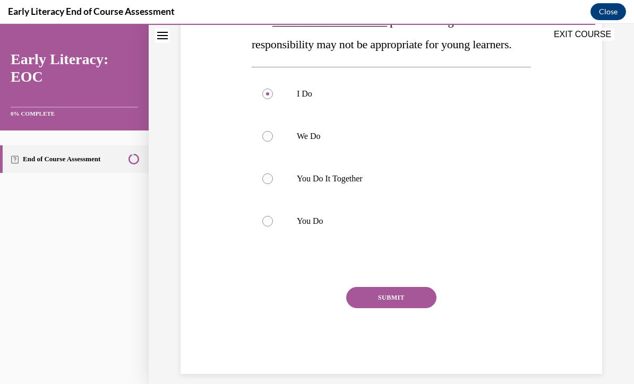
click at [421, 308] on button "SUBMIT" at bounding box center [391, 297] width 90 height 21
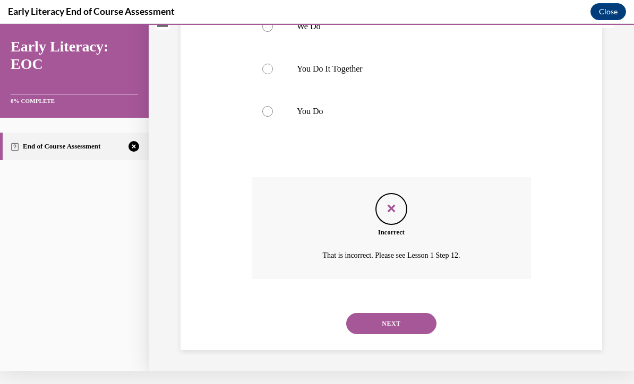
scroll to position [300, 0]
click at [425, 333] on button "NEXT" at bounding box center [391, 323] width 90 height 21
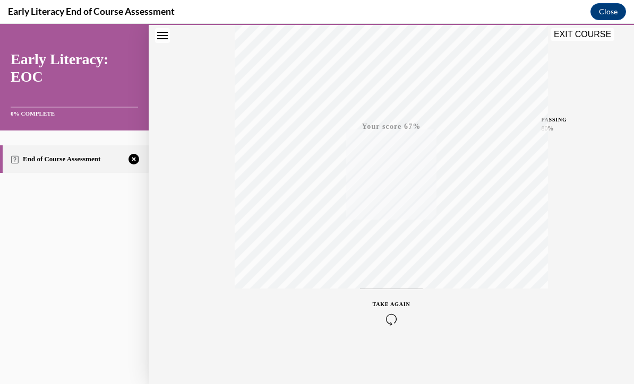
click at [395, 314] on icon "button" at bounding box center [392, 320] width 38 height 12
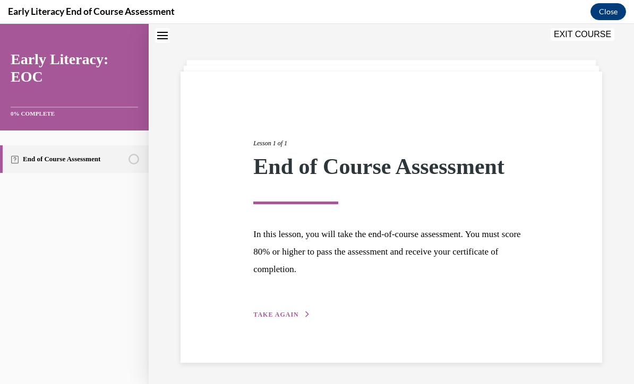
scroll to position [33, 0]
click at [292, 317] on span "TAKE AGAIN" at bounding box center [275, 314] width 45 height 7
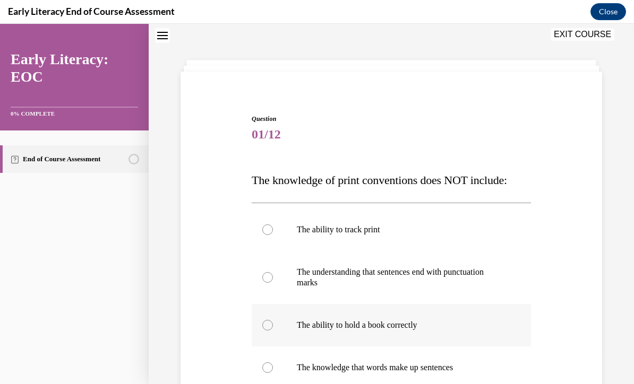
click at [402, 331] on div at bounding box center [391, 325] width 279 height 42
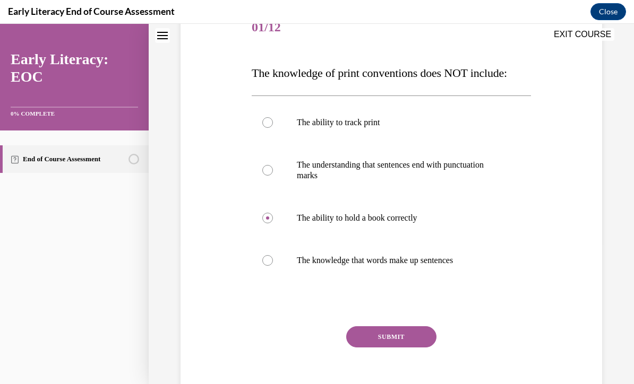
click at [417, 340] on button "SUBMIT" at bounding box center [391, 336] width 90 height 21
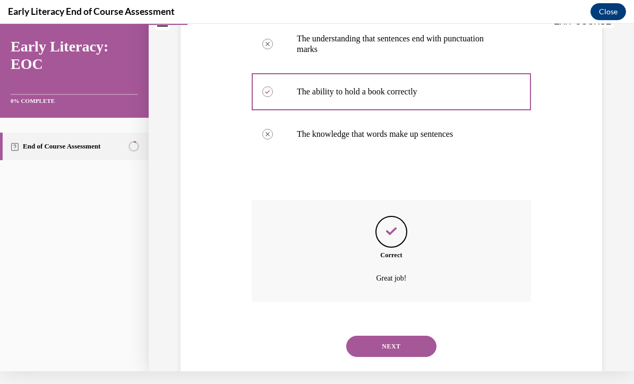
scroll to position [264, 0]
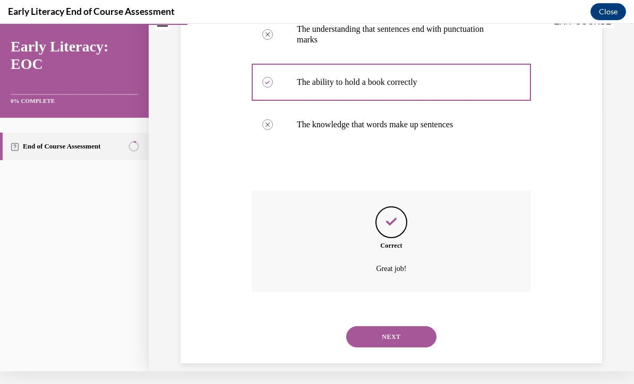
click at [420, 328] on button "NEXT" at bounding box center [391, 336] width 90 height 21
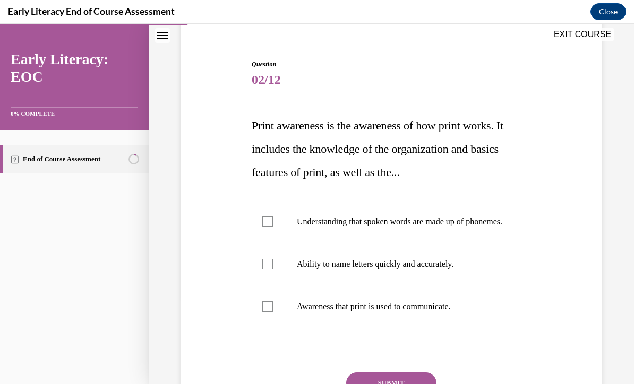
scroll to position [88, 0]
click at [452, 284] on div at bounding box center [391, 264] width 279 height 42
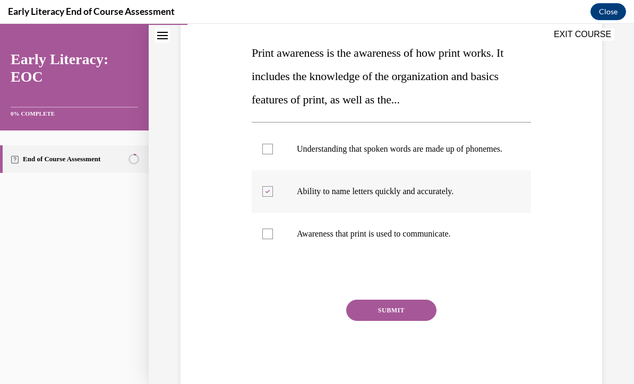
scroll to position [161, 0]
click at [420, 321] on button "SUBMIT" at bounding box center [391, 310] width 90 height 21
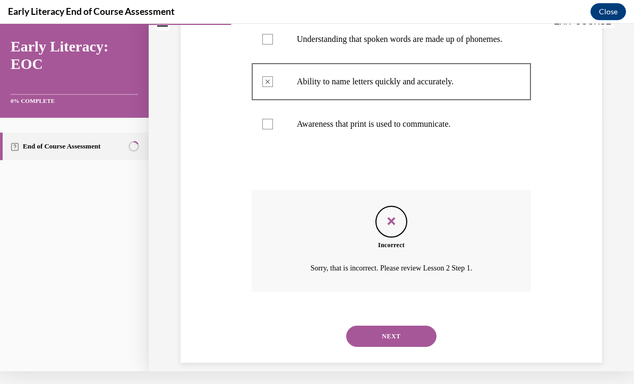
scroll to position [258, 0]
click at [405, 351] on div "NEXT" at bounding box center [391, 336] width 279 height 42
click at [427, 337] on button "NEXT" at bounding box center [391, 336] width 90 height 21
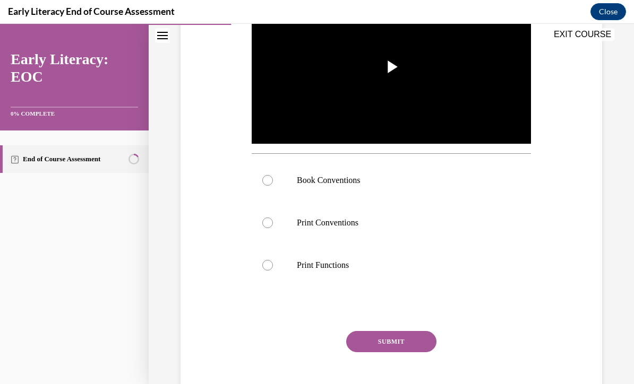
scroll to position [248, 0]
click at [352, 183] on p "Book Conventions" at bounding box center [400, 180] width 207 height 11
click at [399, 348] on button "SUBMIT" at bounding box center [391, 341] width 90 height 21
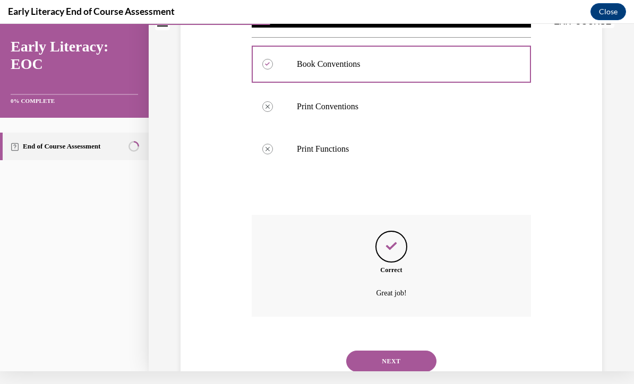
scroll to position [376, 0]
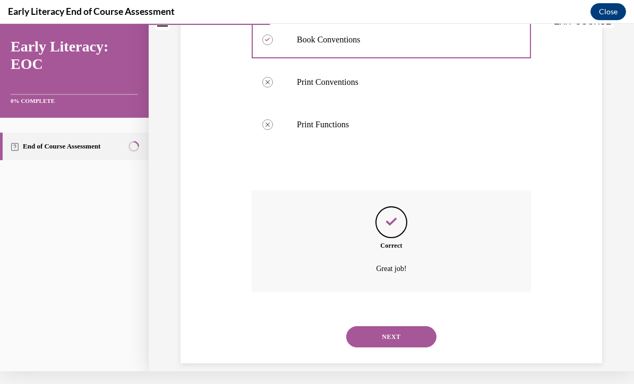
click at [394, 333] on button "NEXT" at bounding box center [391, 336] width 90 height 21
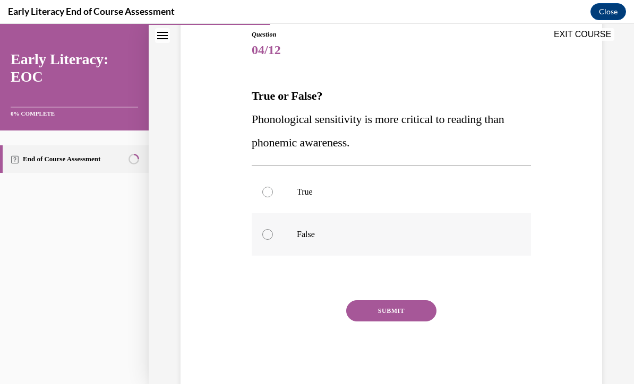
click at [267, 238] on div at bounding box center [267, 234] width 11 height 11
click at [407, 320] on button "SUBMIT" at bounding box center [391, 310] width 90 height 21
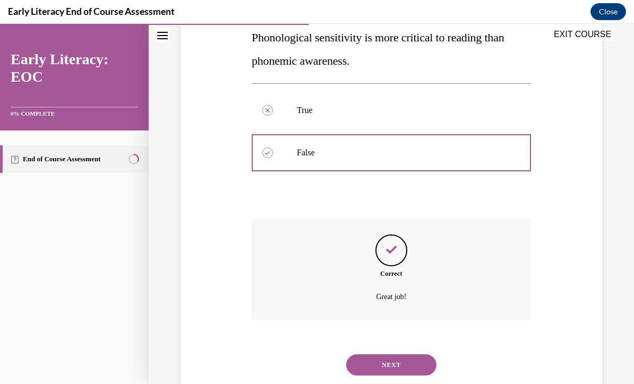
scroll to position [215, 0]
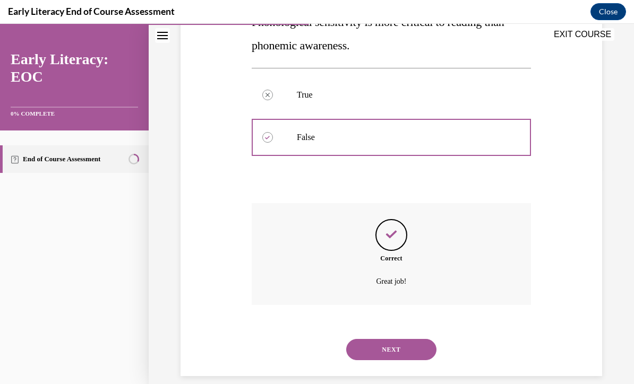
click at [397, 342] on button "NEXT" at bounding box center [391, 349] width 90 height 21
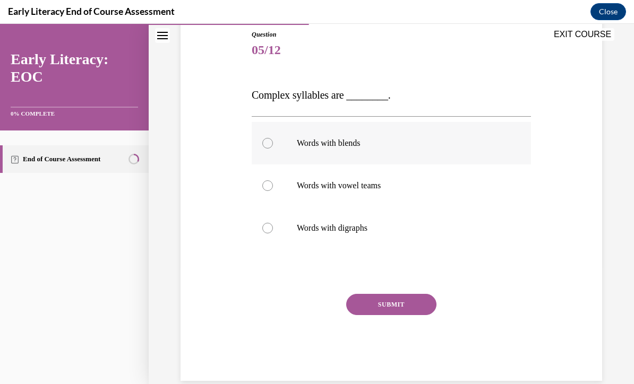
click at [349, 155] on div at bounding box center [391, 143] width 279 height 42
click at [403, 313] on button "SUBMIT" at bounding box center [391, 304] width 90 height 21
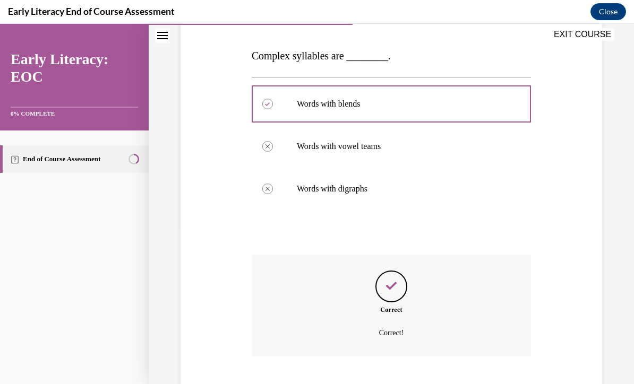
scroll to position [209, 0]
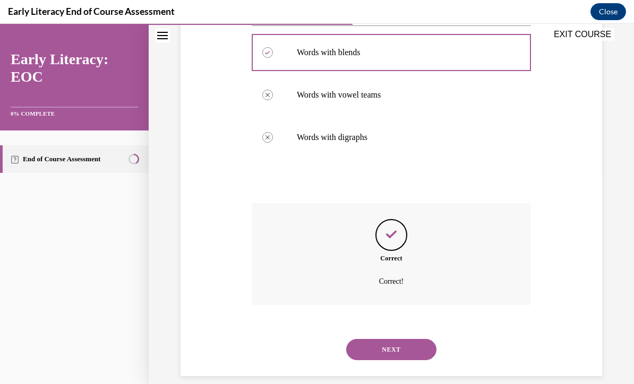
click at [386, 340] on button "NEXT" at bounding box center [391, 349] width 90 height 21
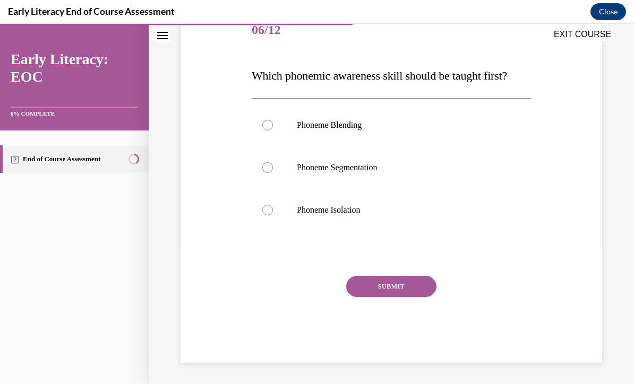
scroll to position [118, 0]
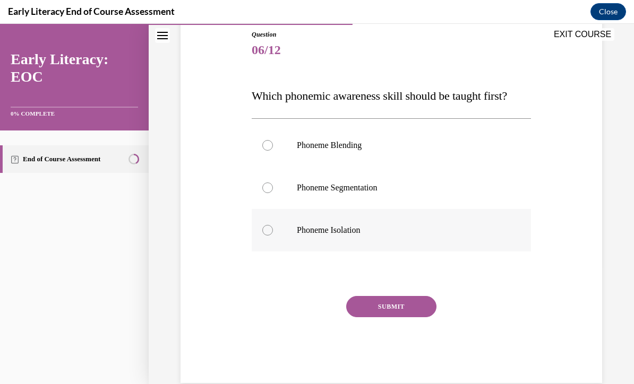
click at [358, 231] on p "Phoneme Isolation" at bounding box center [400, 230] width 207 height 11
click at [396, 312] on button "SUBMIT" at bounding box center [391, 306] width 90 height 21
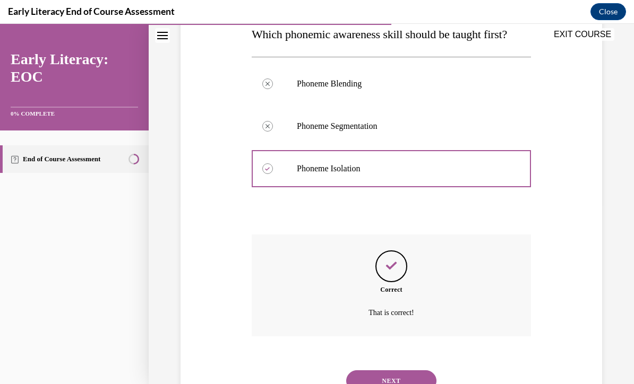
scroll to position [211, 0]
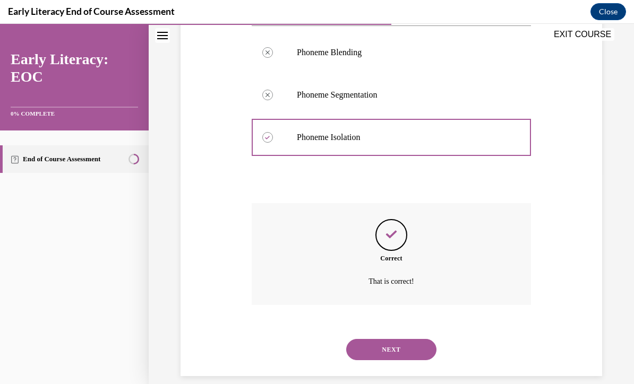
click at [381, 342] on button "NEXT" at bounding box center [391, 349] width 90 height 21
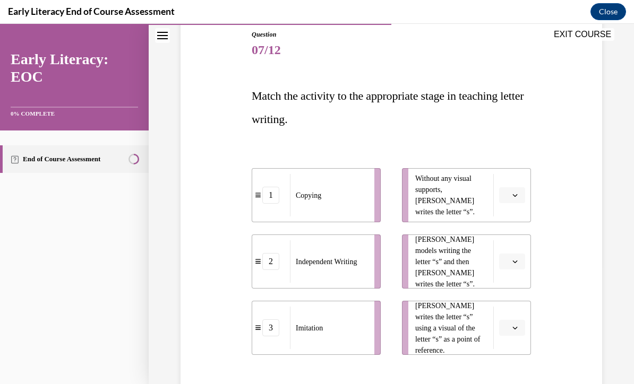
scroll to position [118, 0]
click at [513, 203] on button "button" at bounding box center [512, 195] width 26 height 16
click at [508, 270] on div "2" at bounding box center [510, 261] width 27 height 21
click at [515, 335] on button "button" at bounding box center [512, 328] width 26 height 16
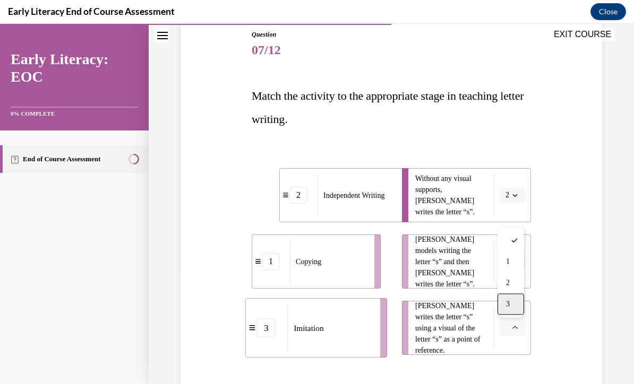
click at [512, 310] on div "3" at bounding box center [510, 304] width 27 height 21
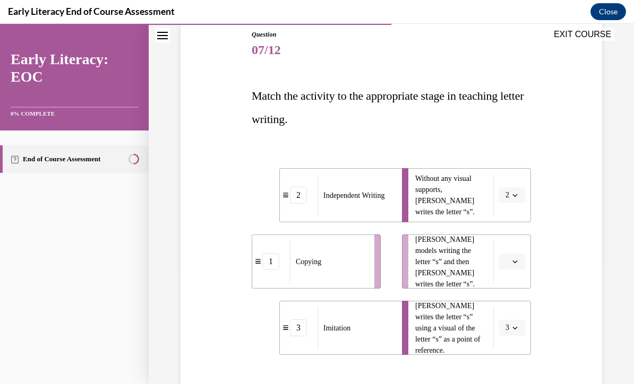
click at [509, 334] on button "3" at bounding box center [512, 328] width 26 height 16
click at [519, 261] on div "1" at bounding box center [508, 262] width 27 height 21
click at [513, 263] on icon "button" at bounding box center [514, 261] width 5 height 5
click at [510, 353] on div "3" at bounding box center [510, 349] width 27 height 21
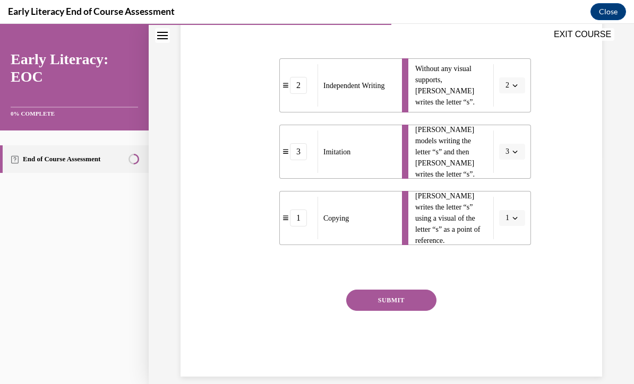
scroll to position [228, 0]
click at [411, 304] on button "SUBMIT" at bounding box center [391, 299] width 90 height 21
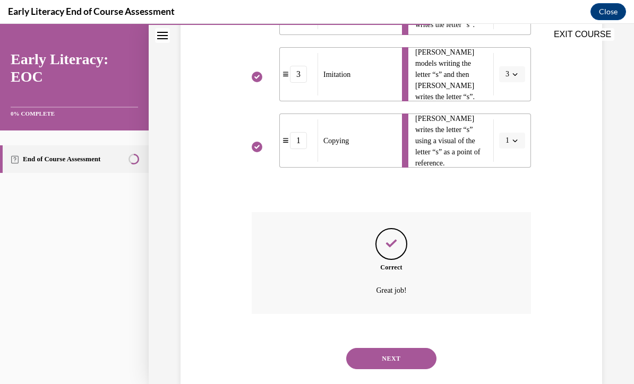
scroll to position [314, 0]
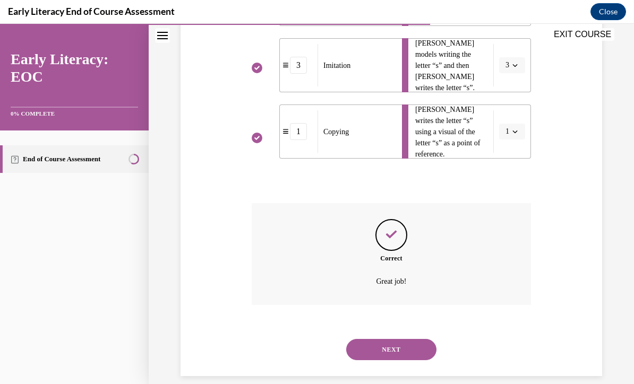
click at [405, 339] on button "NEXT" at bounding box center [391, 349] width 90 height 21
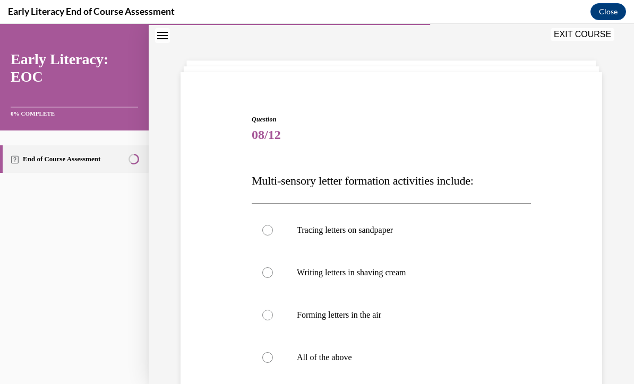
scroll to position [35, 0]
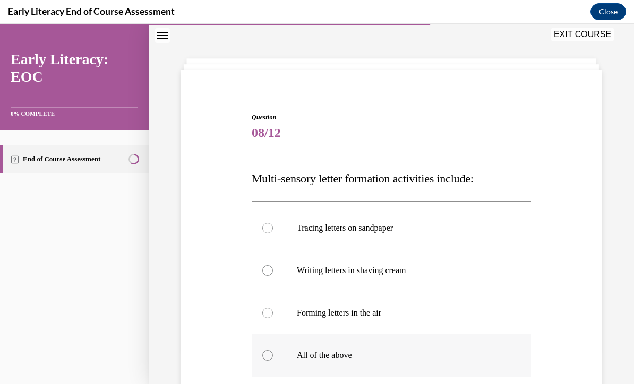
click at [338, 358] on p "All of the above" at bounding box center [400, 355] width 207 height 11
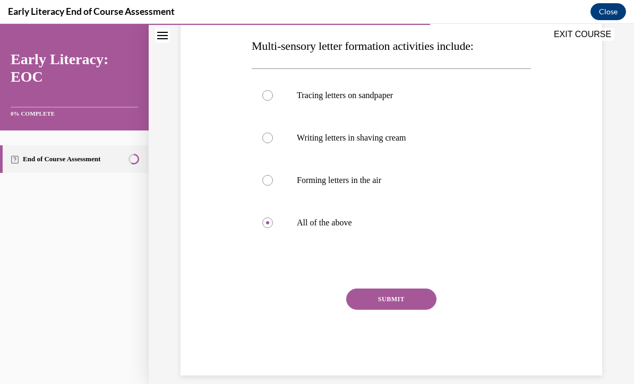
click at [414, 301] on button "SUBMIT" at bounding box center [391, 299] width 90 height 21
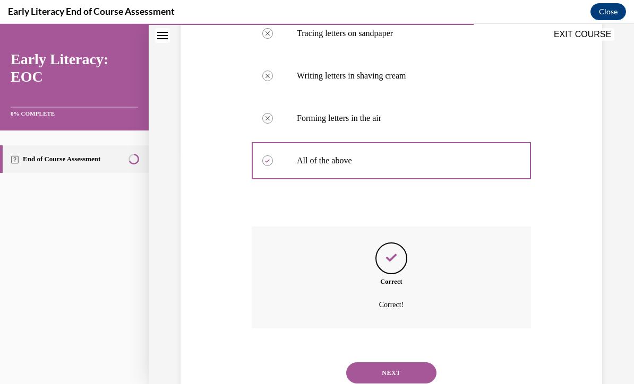
scroll to position [253, 0]
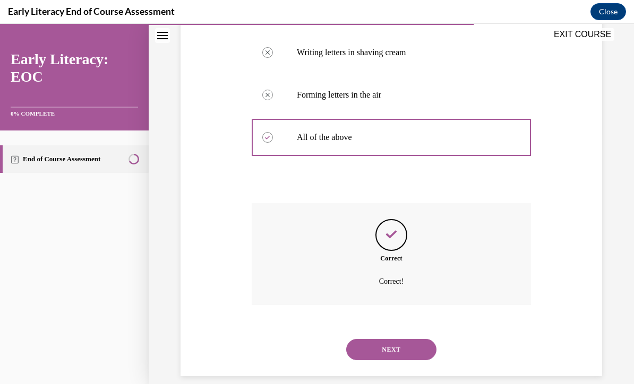
click at [422, 339] on button "NEXT" at bounding box center [391, 349] width 90 height 21
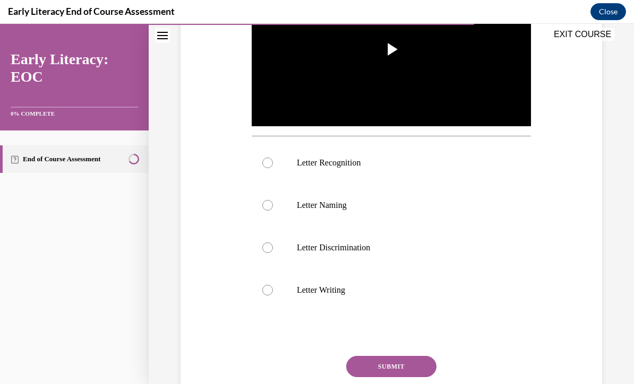
scroll to position [265, 0]
click at [359, 156] on div at bounding box center [391, 163] width 279 height 42
click at [430, 365] on button "SUBMIT" at bounding box center [391, 366] width 90 height 21
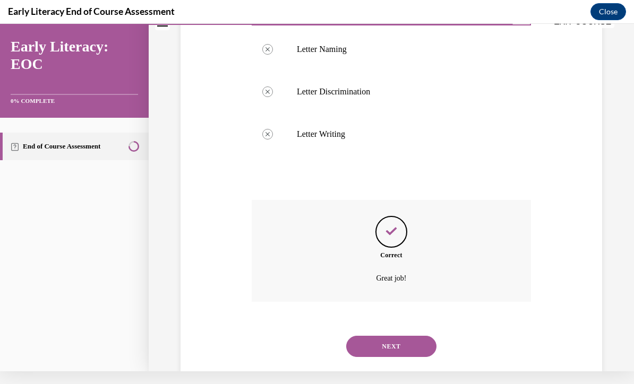
scroll to position [418, 0]
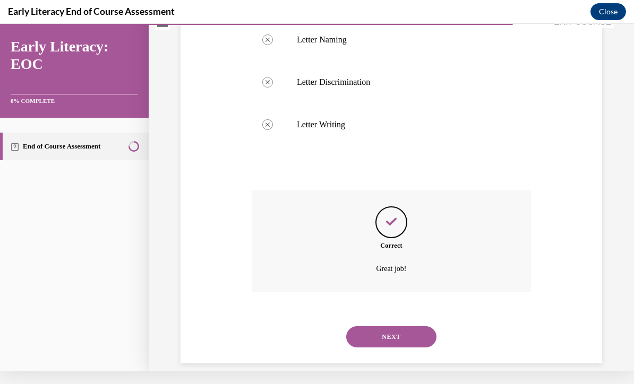
click at [423, 326] on button "NEXT" at bounding box center [391, 336] width 90 height 21
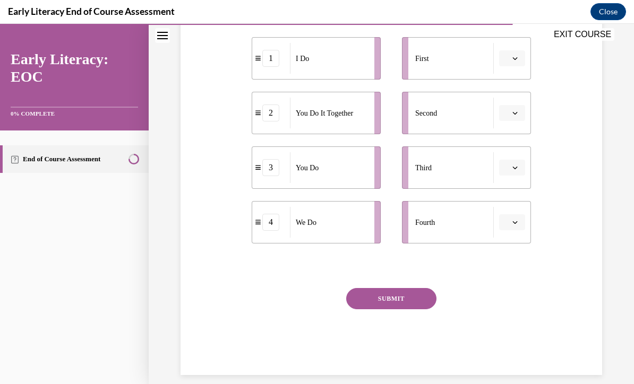
scroll to position [225, 0]
click at [516, 60] on icon "button" at bounding box center [514, 58] width 5 height 5
click at [519, 103] on div "1" at bounding box center [510, 103] width 27 height 21
click at [524, 221] on button "button" at bounding box center [512, 223] width 26 height 16
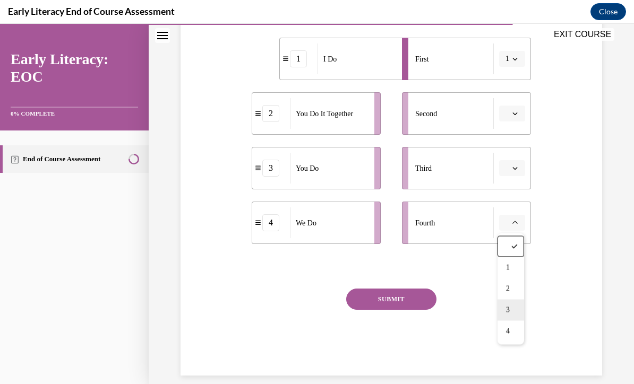
click at [518, 309] on div "3" at bounding box center [510, 310] width 27 height 21
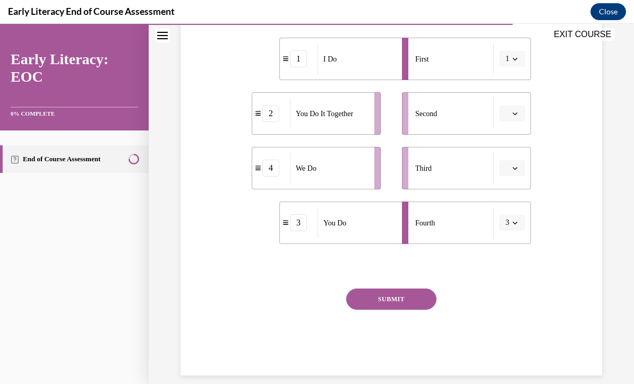
click at [516, 112] on icon "button" at bounding box center [514, 113] width 5 height 5
click at [514, 229] on div "4" at bounding box center [510, 222] width 27 height 21
click at [518, 166] on button "button" at bounding box center [512, 168] width 26 height 16
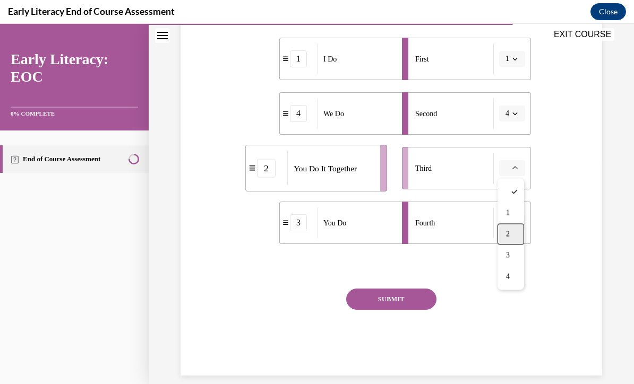
click at [517, 235] on div "2" at bounding box center [510, 234] width 27 height 21
click at [409, 302] on button "SUBMIT" at bounding box center [391, 299] width 90 height 21
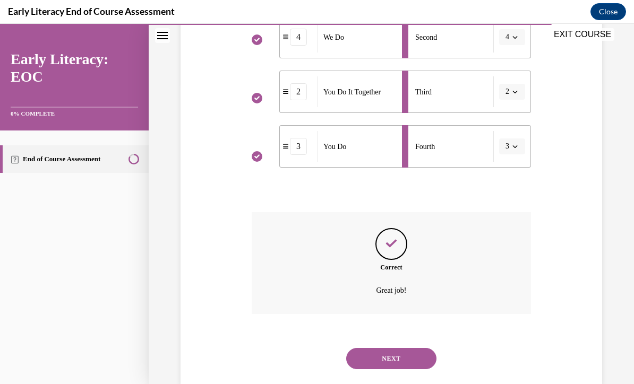
scroll to position [310, 0]
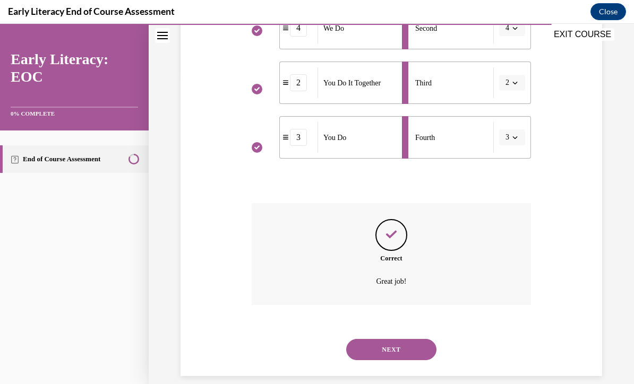
click at [410, 339] on button "NEXT" at bounding box center [391, 349] width 90 height 21
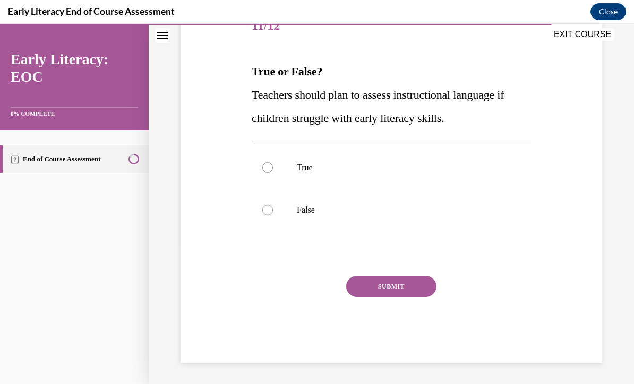
scroll to position [118, 0]
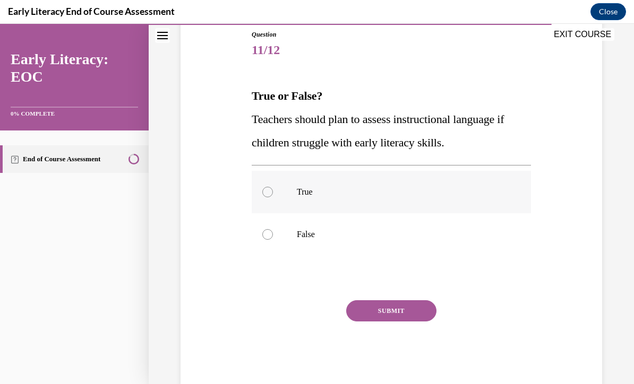
click at [271, 188] on div at bounding box center [267, 192] width 11 height 11
click at [401, 310] on button "SUBMIT" at bounding box center [391, 310] width 90 height 21
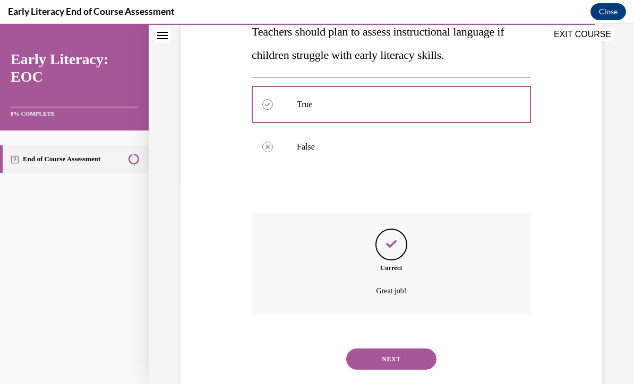
scroll to position [215, 0]
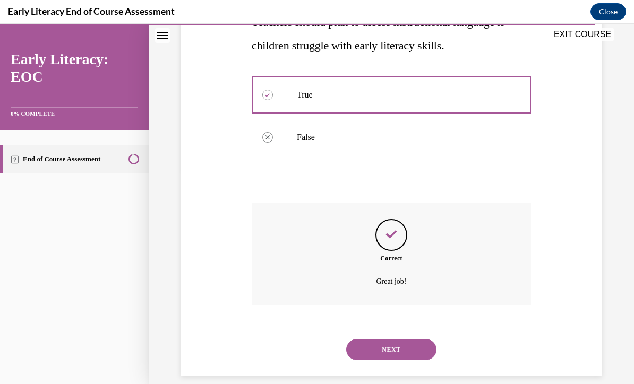
click at [411, 339] on button "NEXT" at bounding box center [391, 349] width 90 height 21
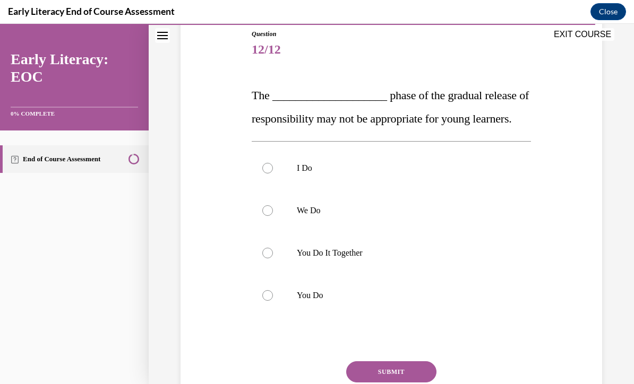
scroll to position [118, 0]
click at [349, 258] on p "You Do It Together" at bounding box center [400, 253] width 207 height 11
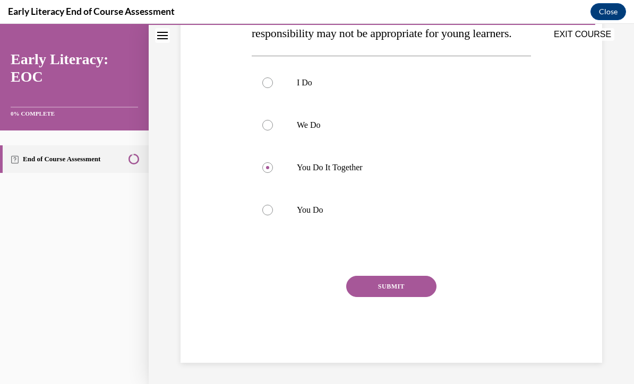
click at [422, 297] on button "SUBMIT" at bounding box center [391, 286] width 90 height 21
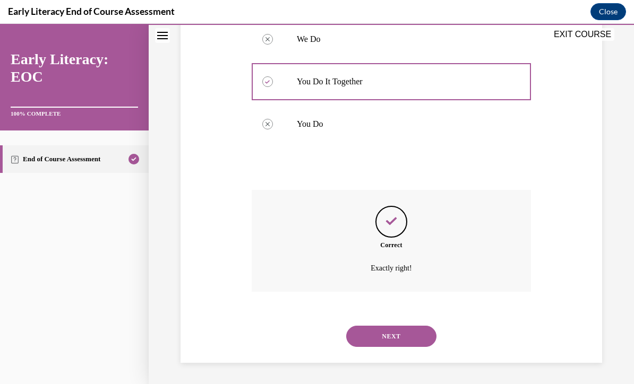
scroll to position [300, 0]
click at [415, 337] on button "NEXT" at bounding box center [391, 336] width 90 height 21
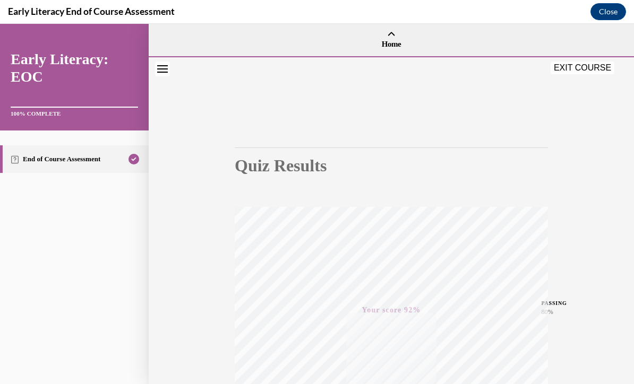
scroll to position [0, 0]
click at [595, 67] on button "EXIT COURSE" at bounding box center [582, 66] width 64 height 13
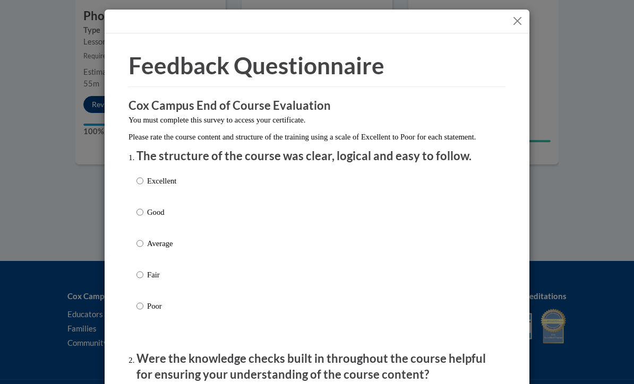
click at [145, 176] on label "Excellent" at bounding box center [156, 189] width 40 height 29
click at [143, 176] on input "Excellent" at bounding box center [139, 181] width 7 height 12
radio input "true"
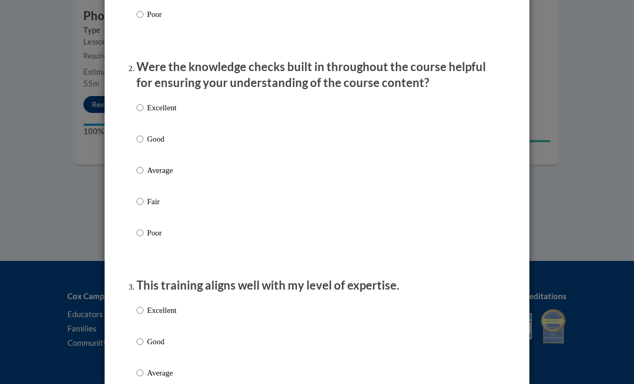
scroll to position [299, 0]
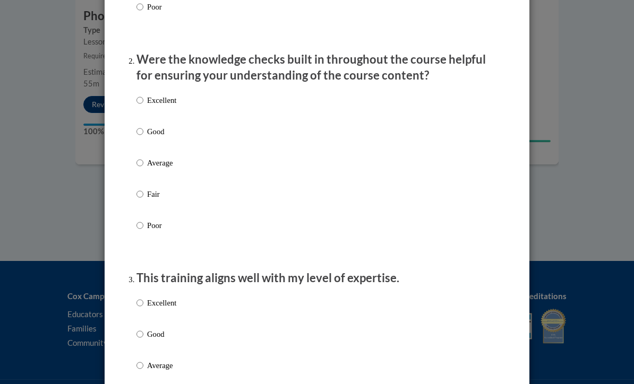
click at [143, 101] on input "Excellent" at bounding box center [139, 100] width 7 height 12
radio input "true"
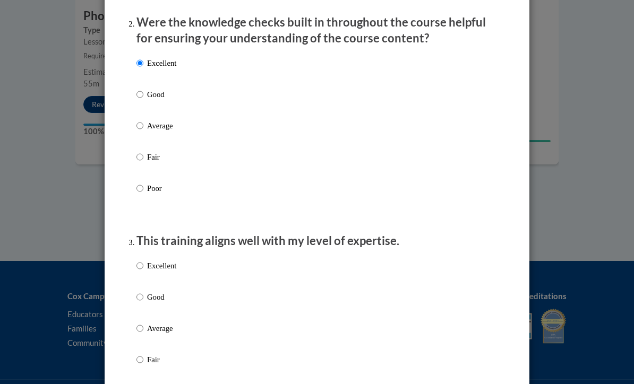
scroll to position [381, 0]
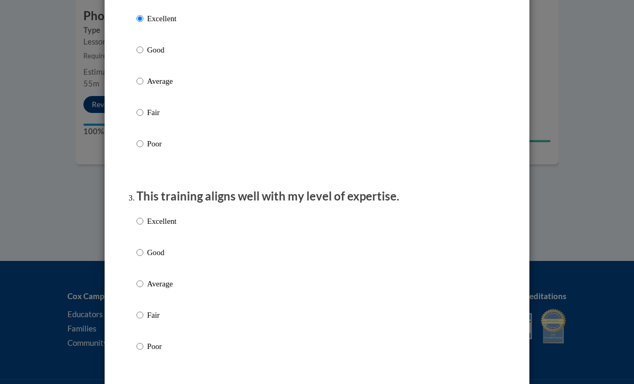
click at [143, 218] on input "Excellent" at bounding box center [139, 221] width 7 height 12
radio input "true"
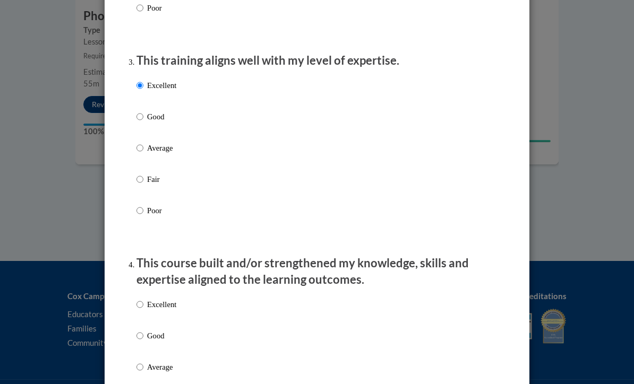
scroll to position [522, 0]
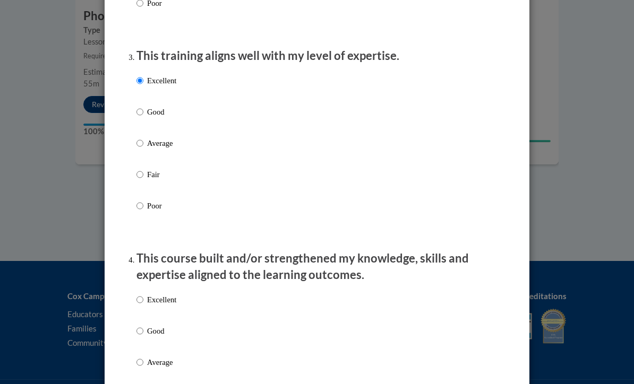
click at [150, 301] on p "Excellent" at bounding box center [161, 300] width 29 height 12
click at [143, 301] on input "Excellent" at bounding box center [139, 300] width 7 height 12
radio input "true"
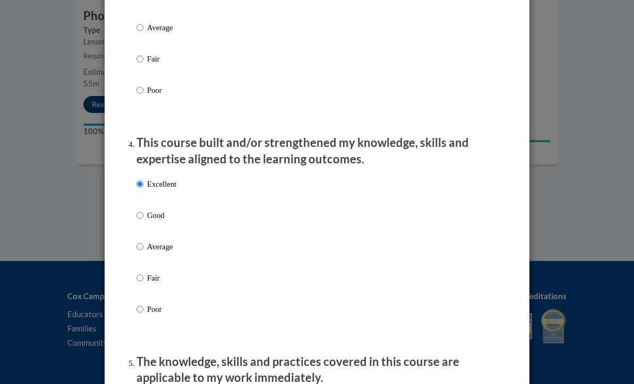
scroll to position [701, 0]
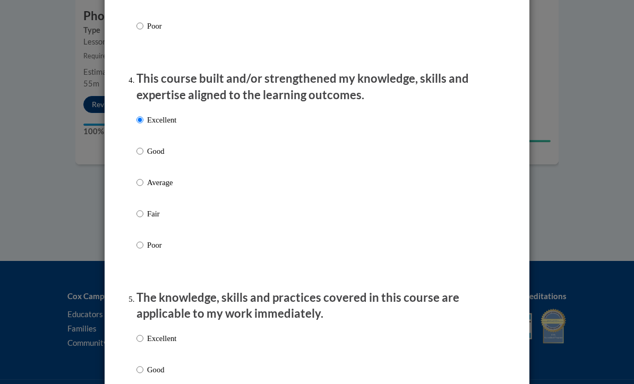
click at [149, 334] on p "Excellent" at bounding box center [161, 339] width 29 height 12
click at [143, 334] on input "Excellent" at bounding box center [139, 339] width 7 height 12
radio input "true"
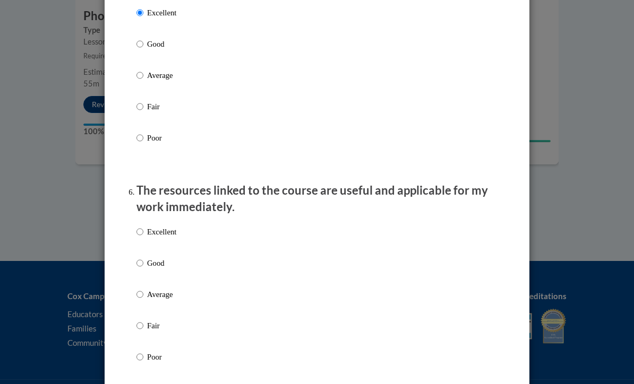
scroll to position [1040, 0]
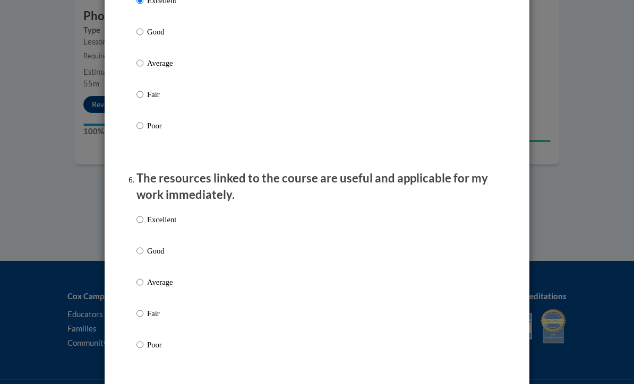
click at [143, 217] on input "Excellent" at bounding box center [139, 220] width 7 height 12
radio input "true"
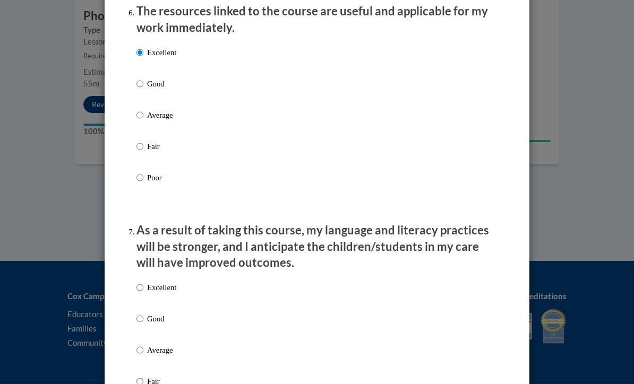
scroll to position [1229, 0]
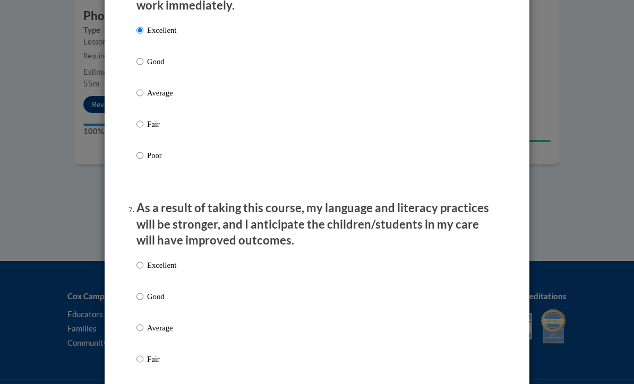
click at [142, 265] on input "Excellent" at bounding box center [139, 265] width 7 height 12
radio input "true"
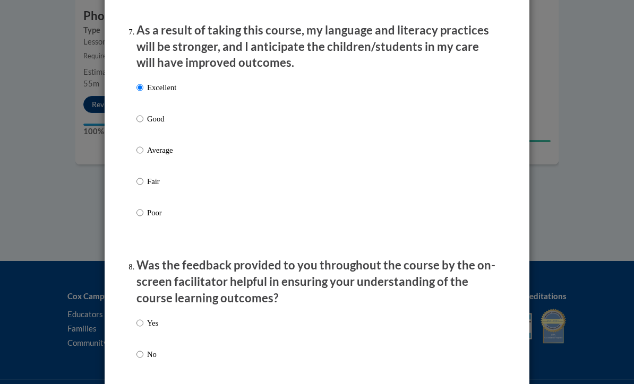
scroll to position [1413, 0]
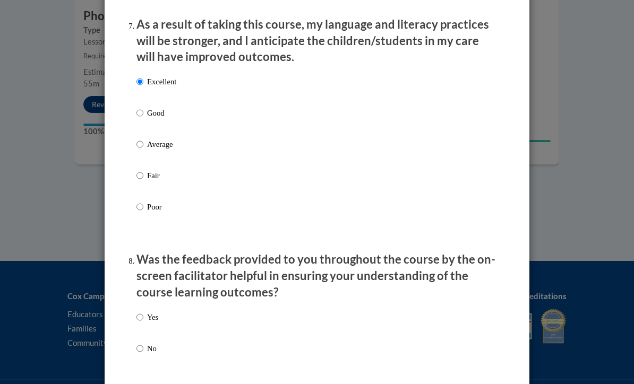
click at [143, 311] on input "Yes" at bounding box center [139, 317] width 7 height 12
radio input "true"
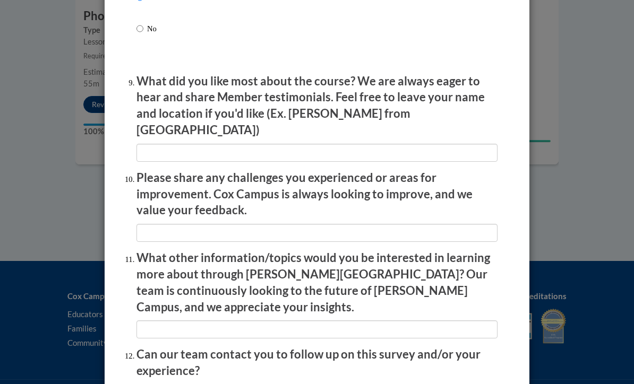
scroll to position [1749, 0]
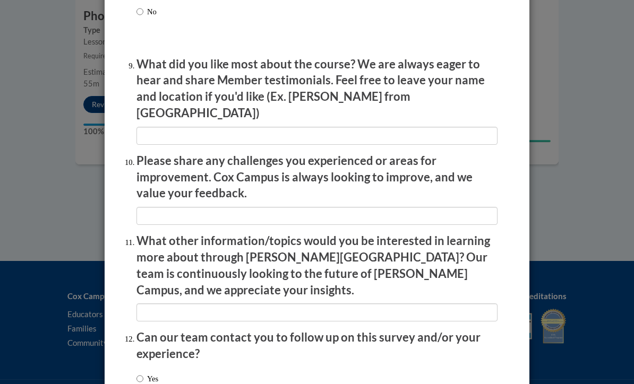
click at [157, 373] on label "Yes" at bounding box center [147, 379] width 22 height 12
click at [143, 373] on input "Yes" at bounding box center [139, 379] width 7 height 12
radio input "true"
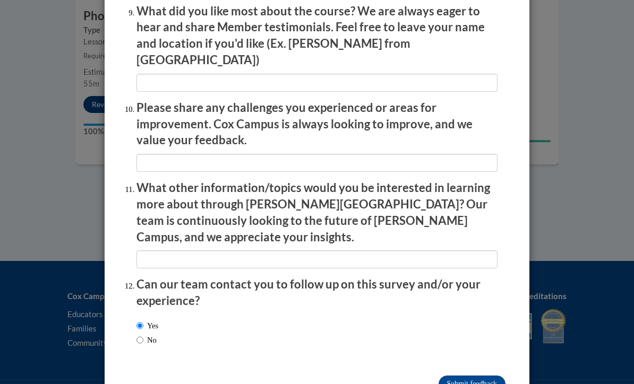
scroll to position [1802, 0]
click at [489, 376] on input "Submit feedback" at bounding box center [471, 384] width 67 height 17
click at [486, 376] on input "Submitting" at bounding box center [471, 384] width 67 height 17
click at [478, 376] on input "Submitting" at bounding box center [471, 384] width 67 height 17
